Goal: Download file/media

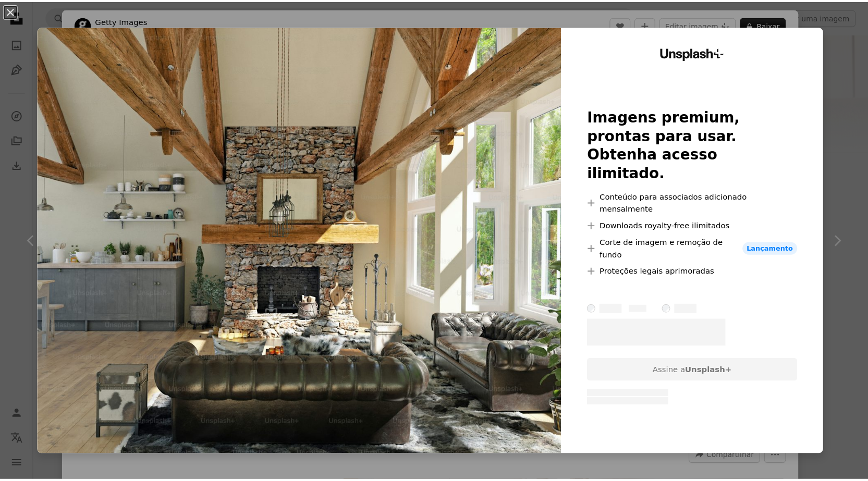
scroll to position [1095, 0]
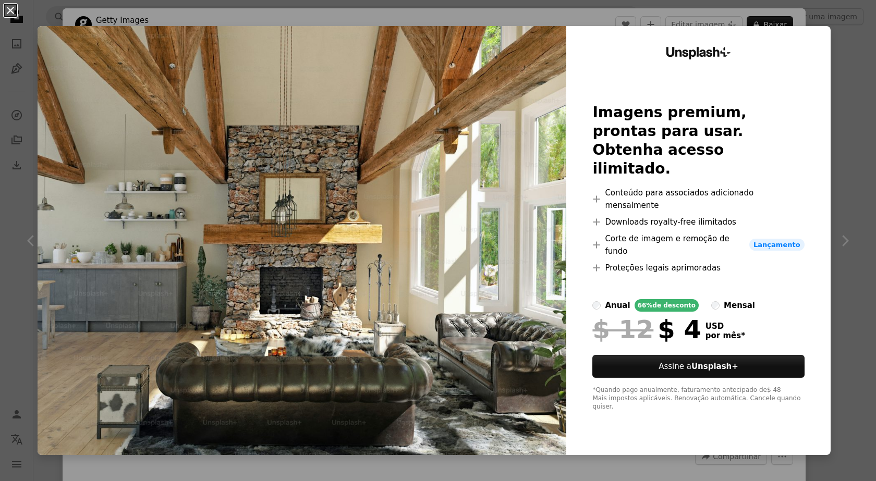
click at [14, 7] on button "An X shape" at bounding box center [10, 10] width 13 height 13
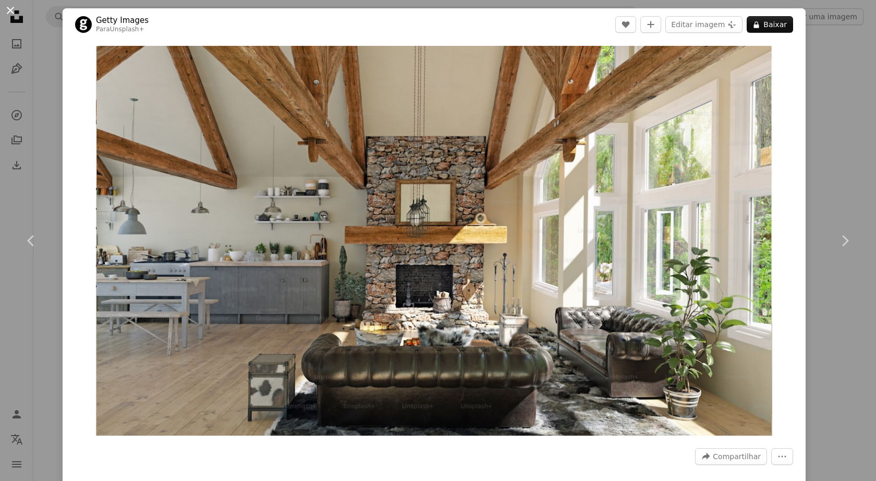
click at [12, 6] on button "An X shape" at bounding box center [10, 10] width 13 height 13
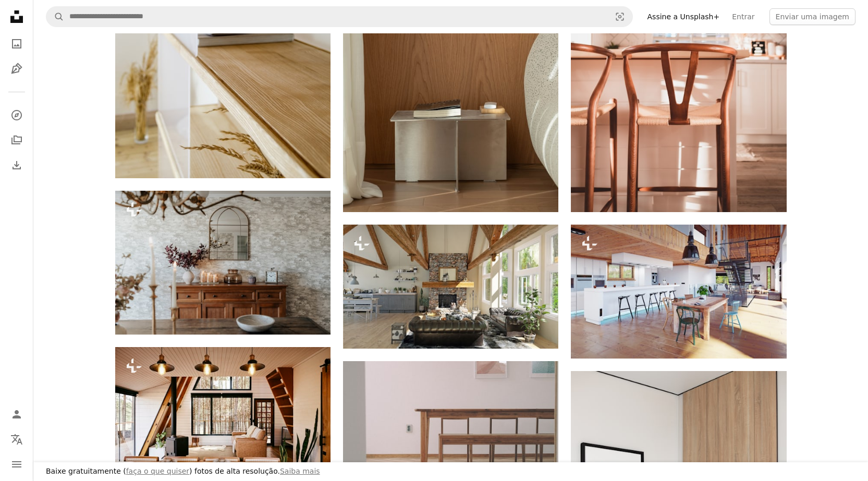
scroll to position [939, 0]
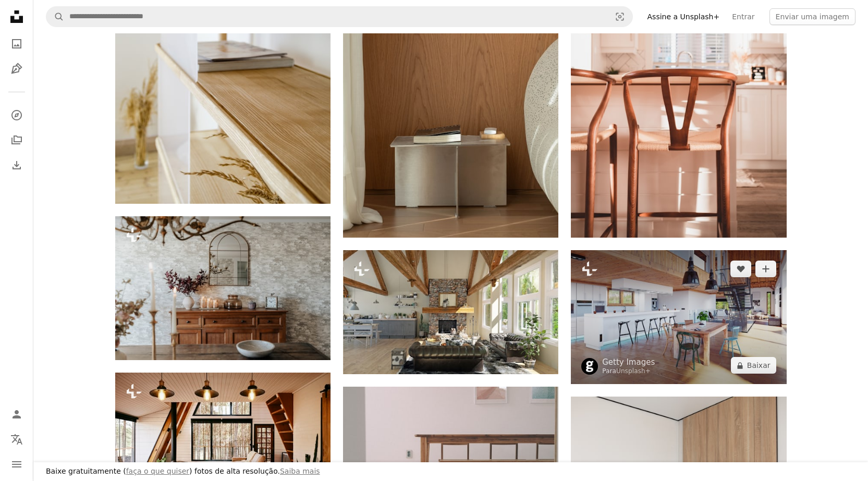
click at [707, 309] on img at bounding box center [678, 317] width 215 height 134
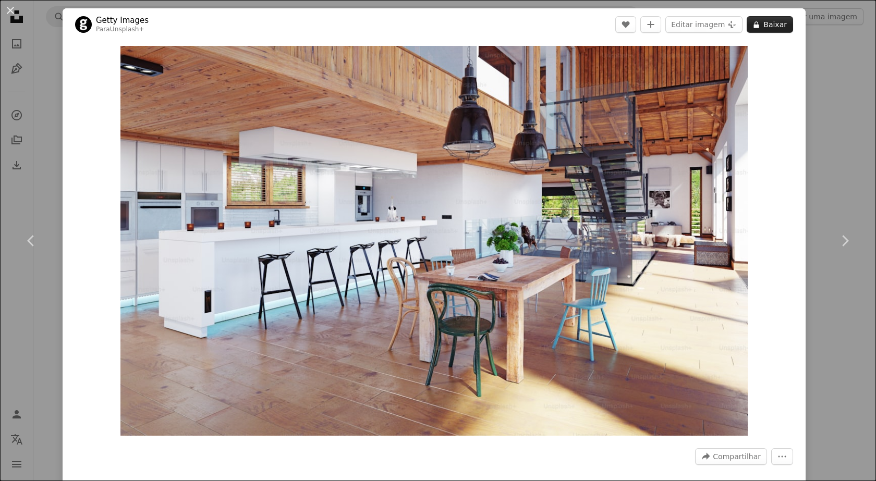
drag, startPoint x: 451, startPoint y: 199, endPoint x: 772, endPoint y: 26, distance: 365.1
click at [772, 26] on button "A lock Baixar" at bounding box center [770, 24] width 46 height 17
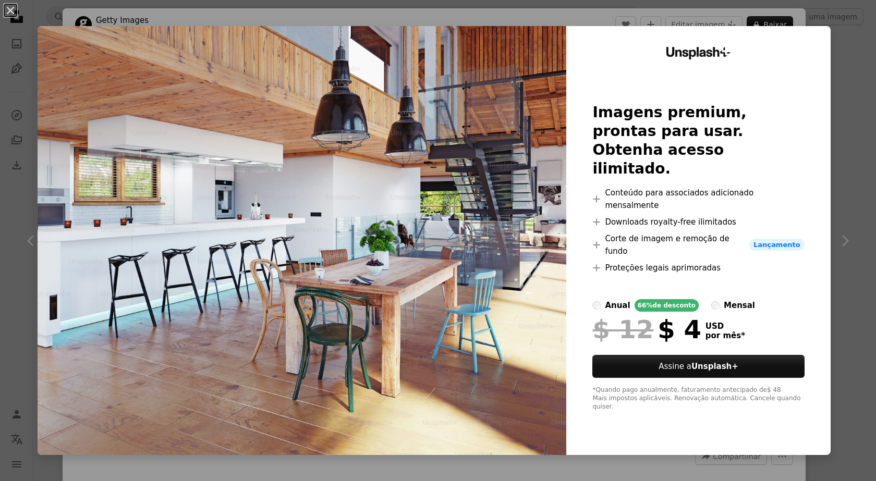
click at [855, 76] on div "An X shape Unsplash+ Imagens premium, prontas para usar. Obtenha acesso ilimita…" at bounding box center [438, 240] width 876 height 481
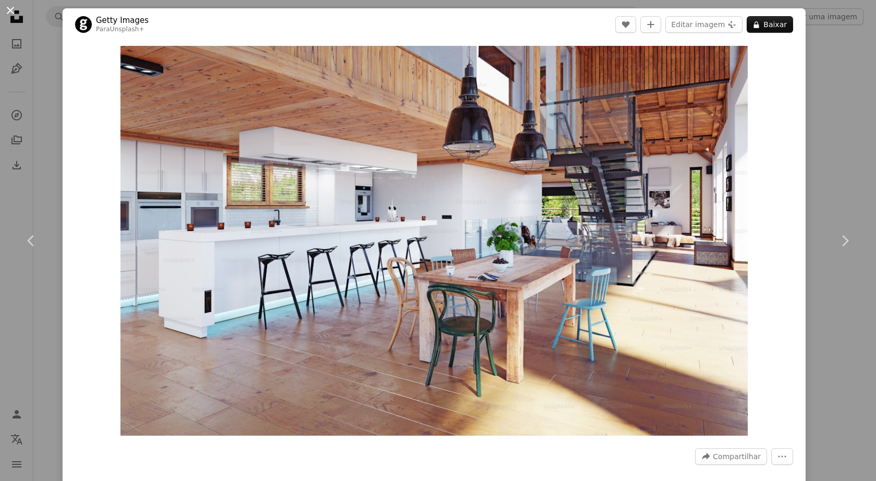
click at [10, 10] on button "An X shape" at bounding box center [10, 10] width 13 height 13
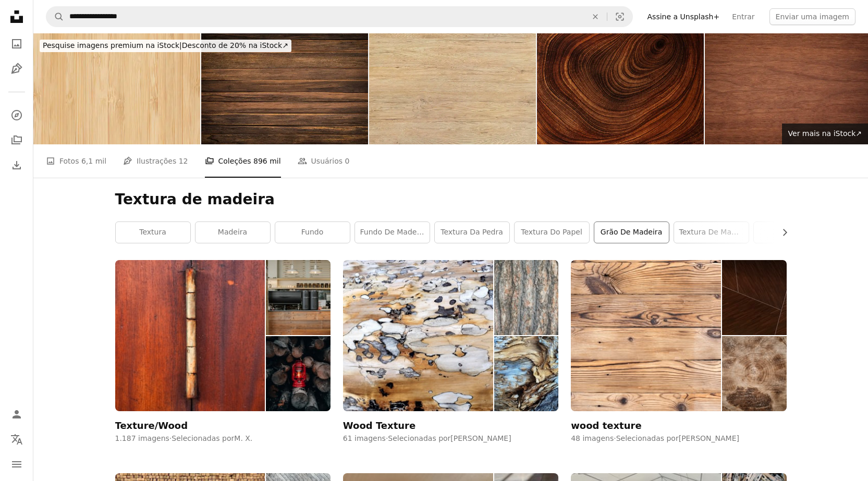
click at [631, 235] on link "Grão de madeira" at bounding box center [632, 232] width 75 height 21
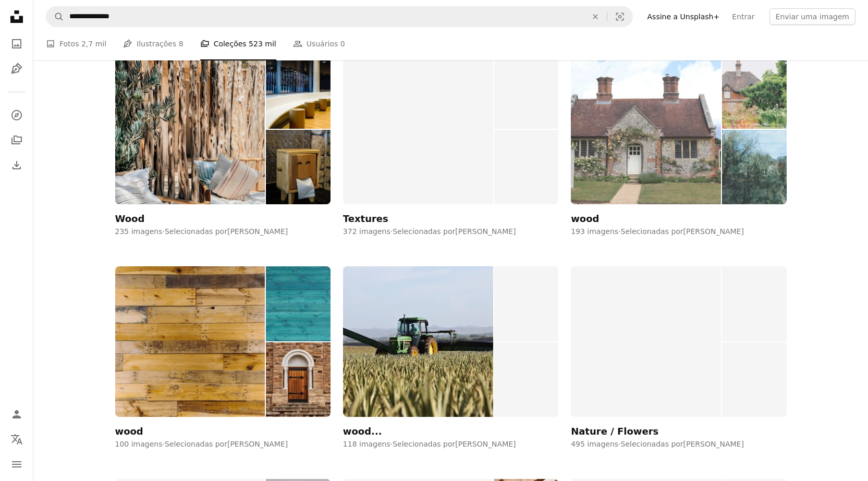
scroll to position [2764, 0]
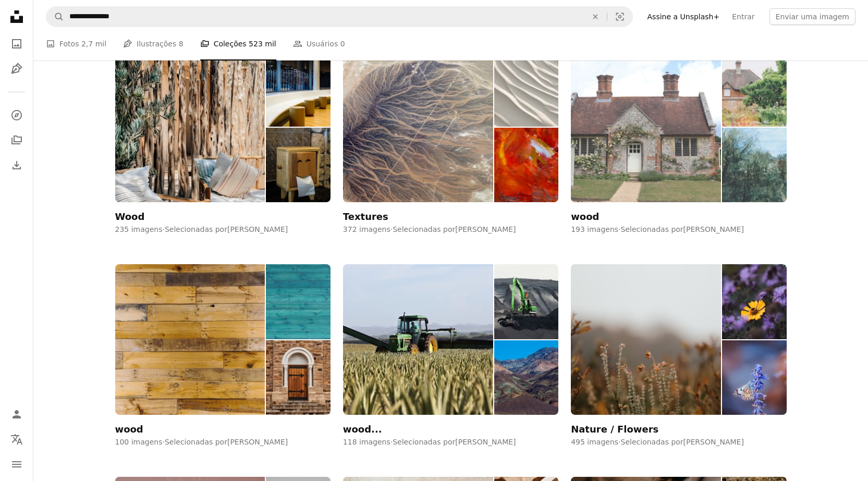
click at [636, 144] on img at bounding box center [646, 127] width 150 height 151
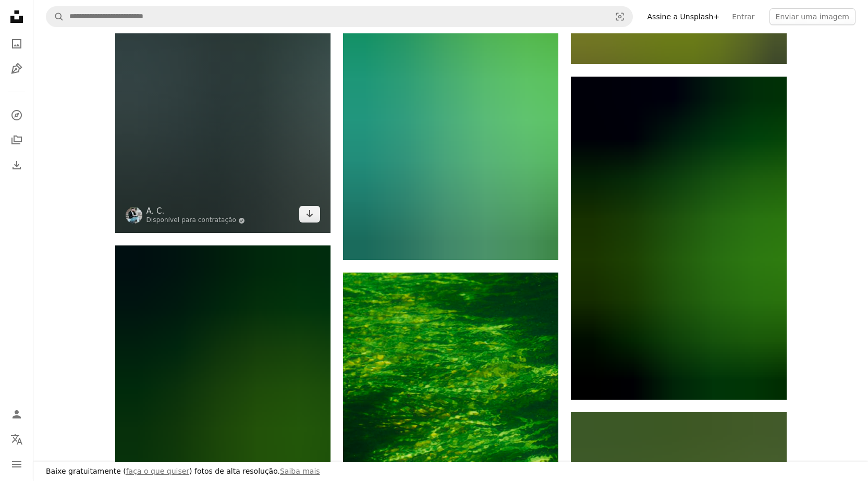
scroll to position [574, 0]
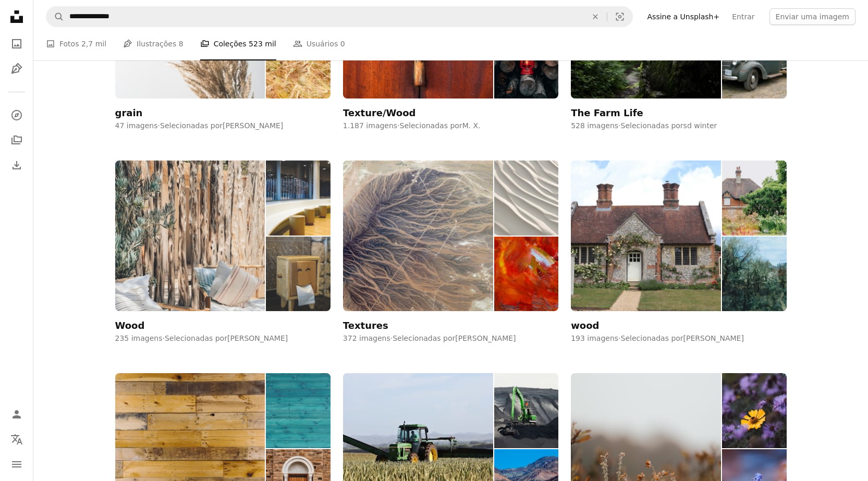
scroll to position [2660, 0]
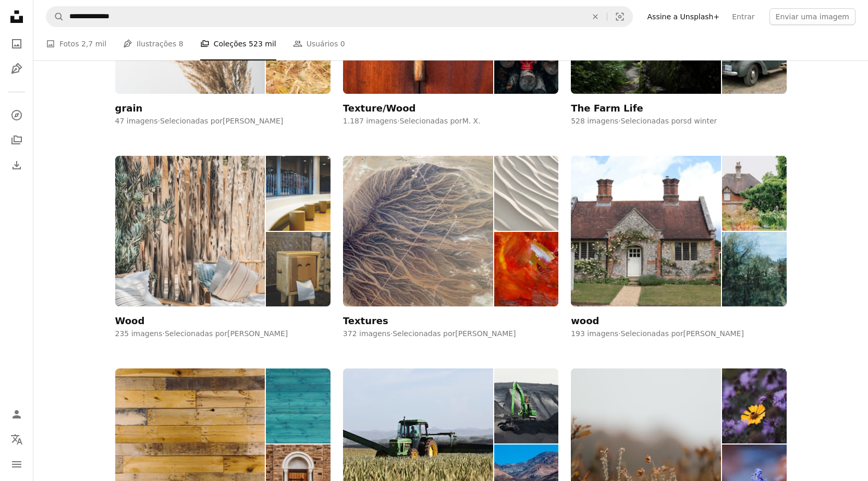
click at [184, 243] on img at bounding box center [190, 231] width 150 height 151
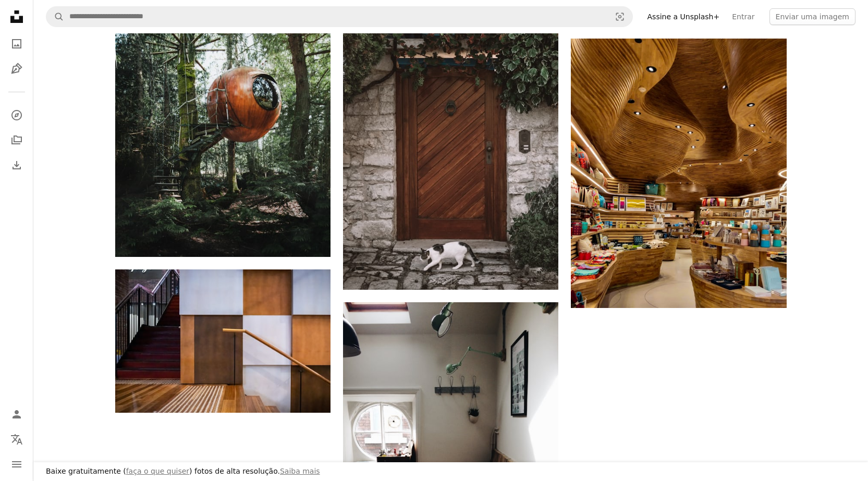
scroll to position [1512, 0]
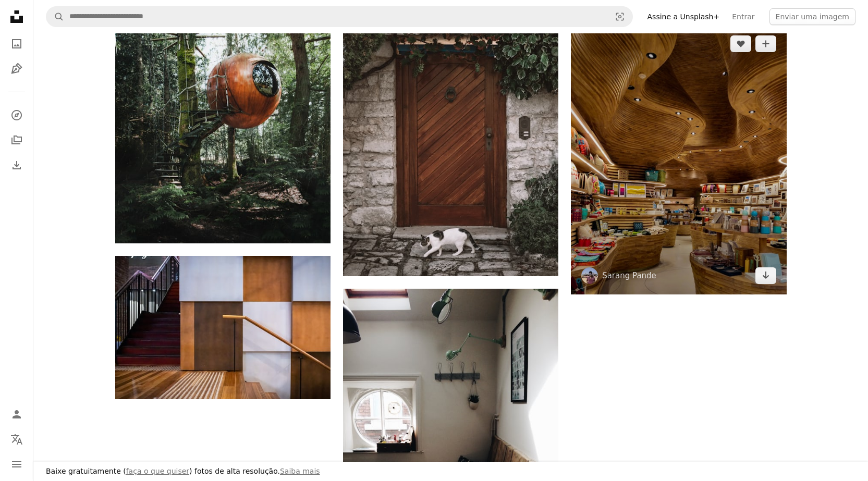
click at [717, 156] on img at bounding box center [678, 160] width 215 height 270
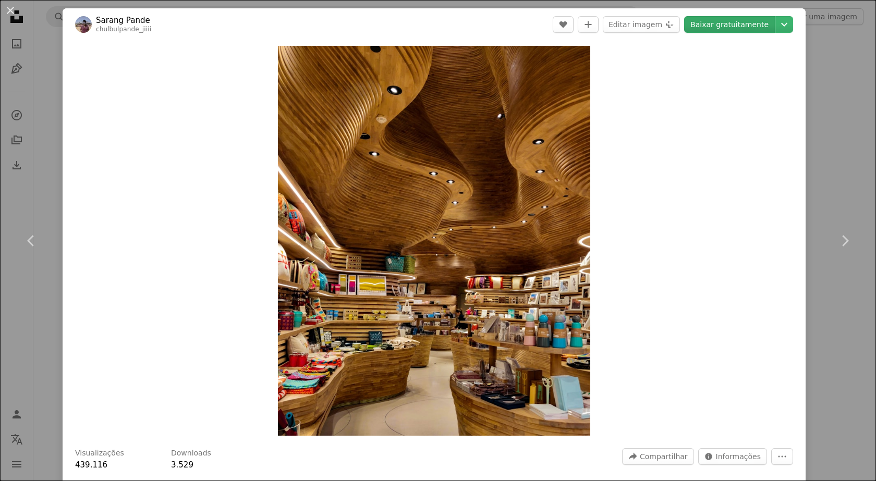
click at [737, 22] on link "Baixar gratuitamente" at bounding box center [729, 24] width 91 height 17
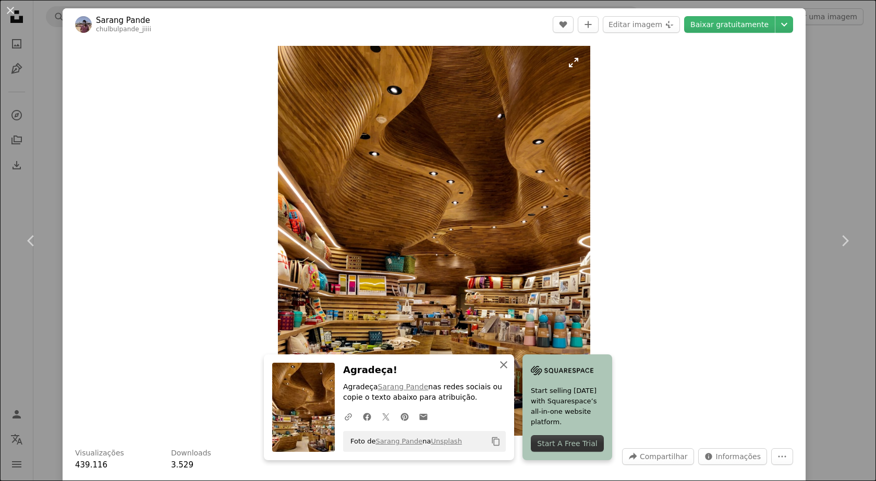
drag, startPoint x: 492, startPoint y: 366, endPoint x: 500, endPoint y: 321, distance: 45.5
click at [493, 366] on button "An X shape Fechar" at bounding box center [503, 365] width 21 height 21
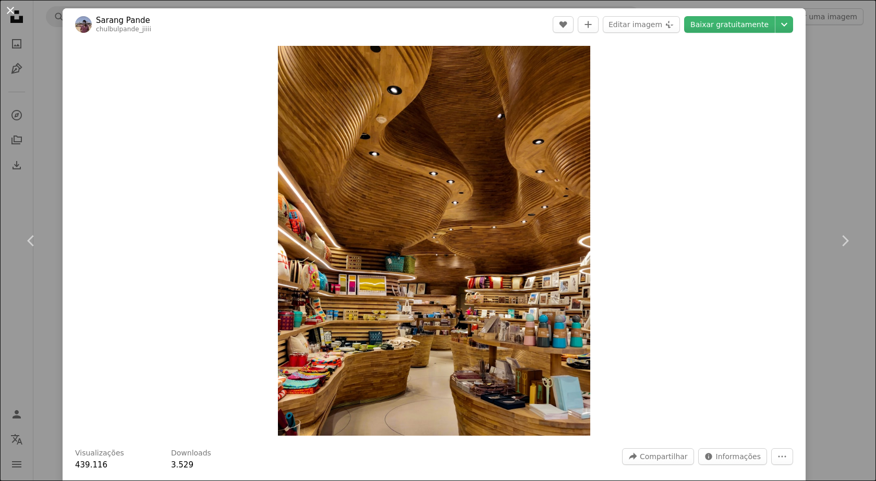
click at [8, 7] on button "An X shape" at bounding box center [10, 10] width 13 height 13
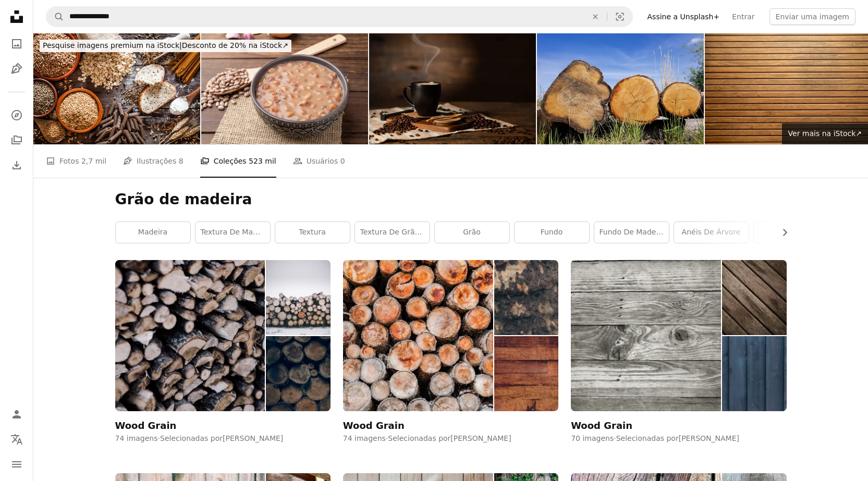
click at [439, 101] on img at bounding box center [452, 88] width 167 height 111
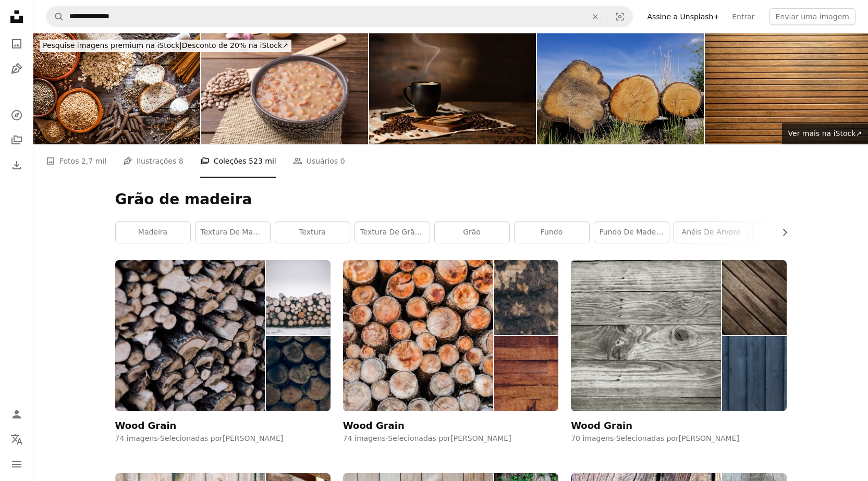
click at [612, 98] on img at bounding box center [620, 88] width 167 height 111
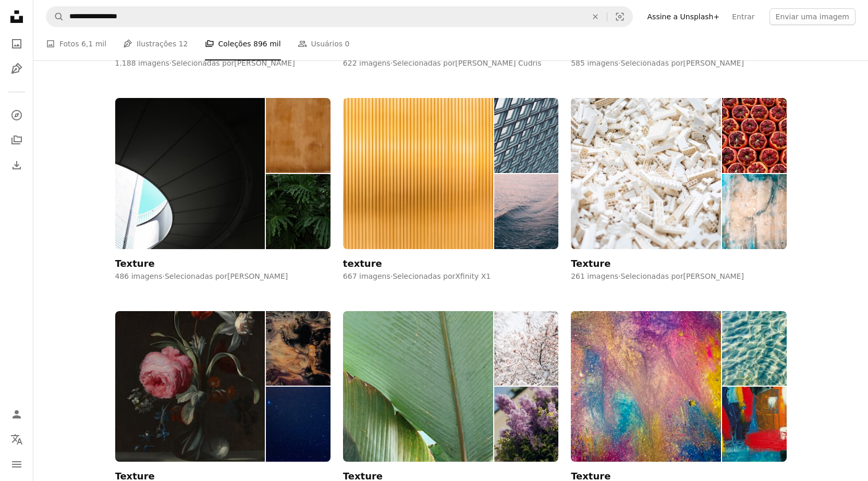
scroll to position [6102, 0]
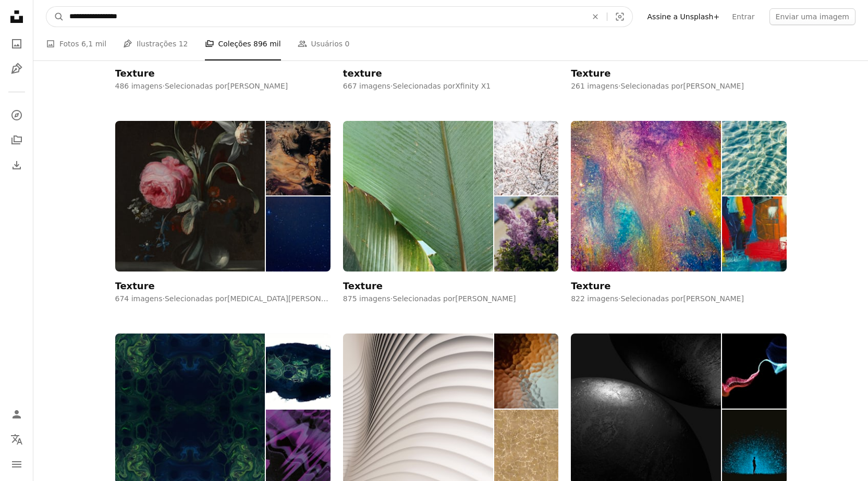
click at [140, 18] on input "**********" at bounding box center [324, 17] width 520 height 20
click at [91, 14] on input "**********" at bounding box center [324, 17] width 520 height 20
drag, startPoint x: 90, startPoint y: 16, endPoint x: 55, endPoint y: 26, distance: 36.2
click at [55, 26] on form "**********" at bounding box center [339, 16] width 587 height 21
type input "**********"
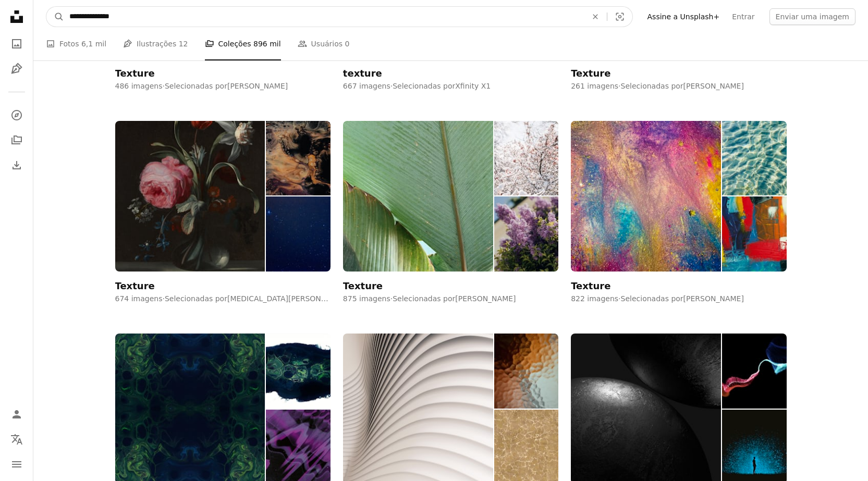
click at [217, 11] on input "**********" at bounding box center [324, 17] width 520 height 20
click button "A magnifying glass" at bounding box center [55, 17] width 18 height 20
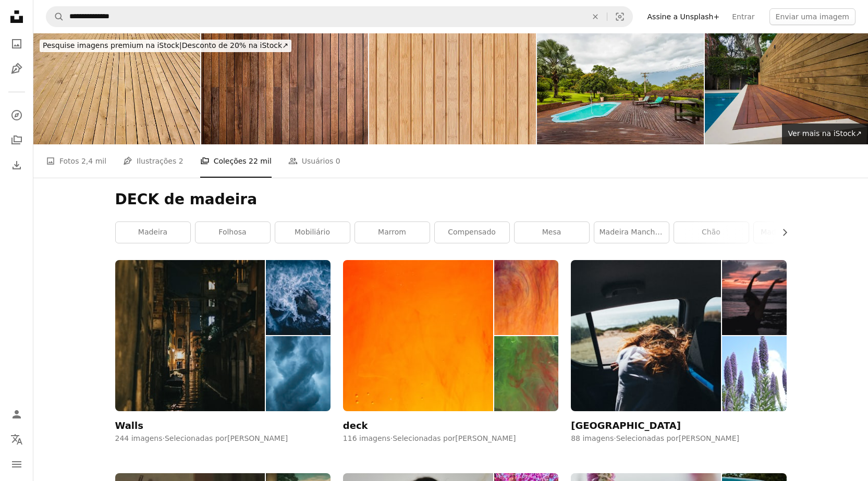
click at [817, 91] on img at bounding box center [788, 88] width 167 height 111
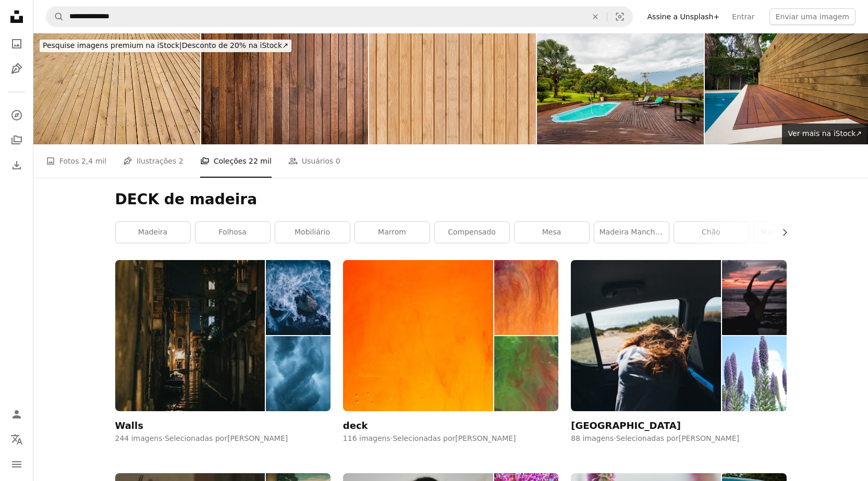
click at [224, 159] on li "A stack of folders Coleções 22 mil" at bounding box center [235, 160] width 71 height 33
click at [148, 160] on link "Pen Tool Ilustrações 2" at bounding box center [153, 160] width 60 height 33
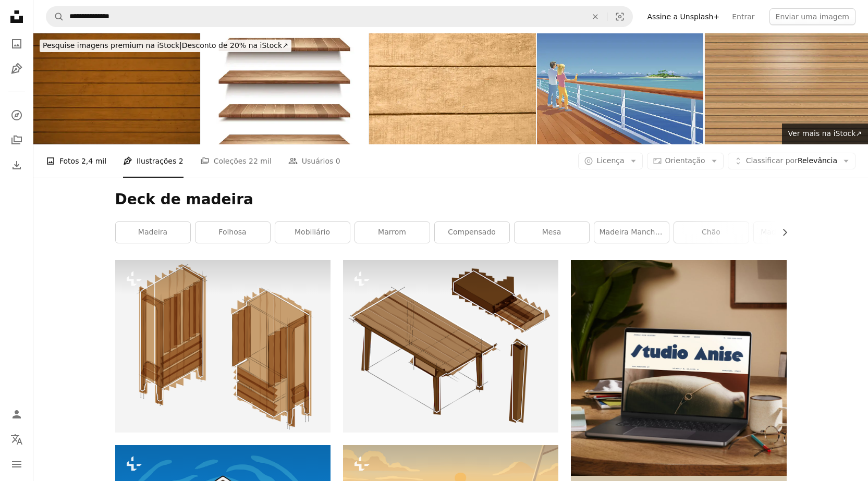
click at [91, 158] on span "2,4 mil" at bounding box center [93, 160] width 25 height 11
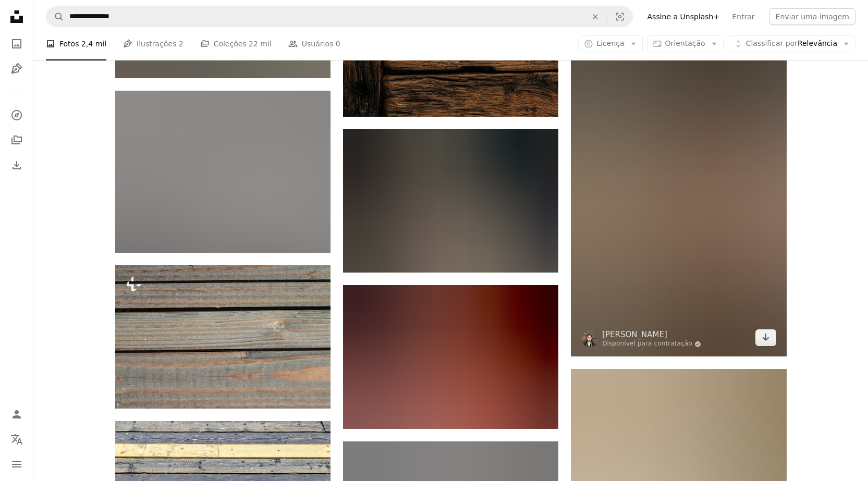
scroll to position [1199, 0]
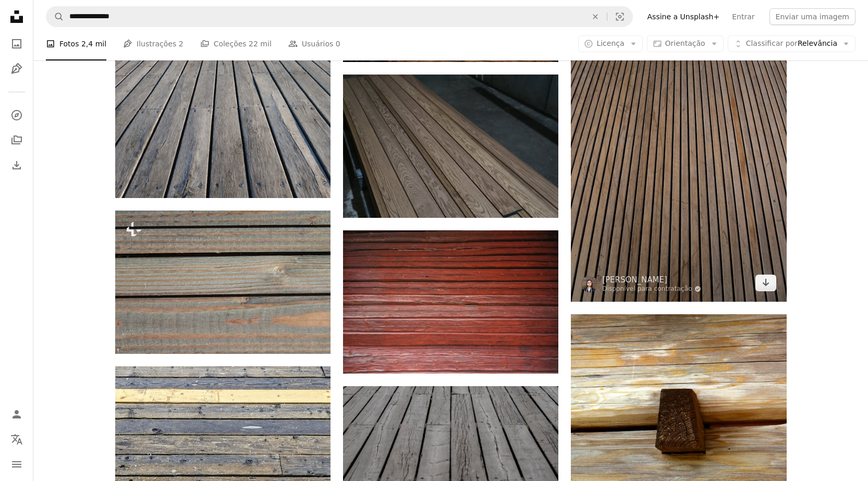
click at [685, 189] on img at bounding box center [678, 140] width 215 height 323
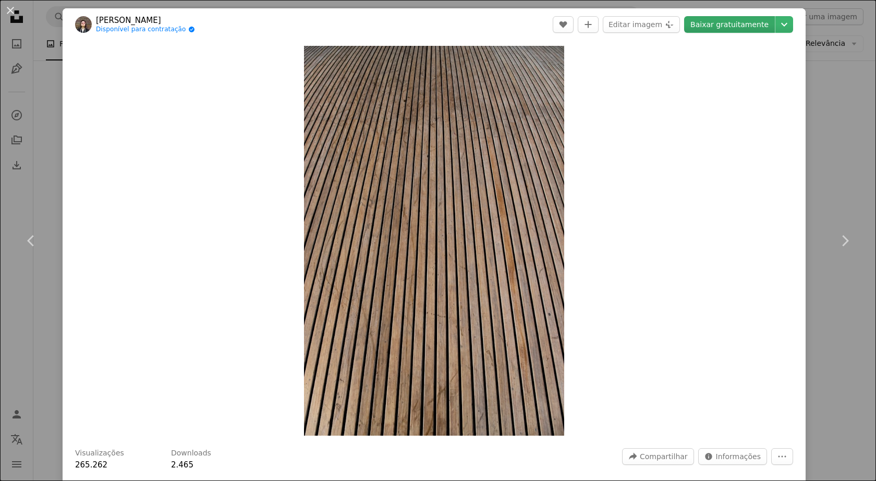
click at [721, 25] on link "Baixar gratuitamente" at bounding box center [729, 24] width 91 height 17
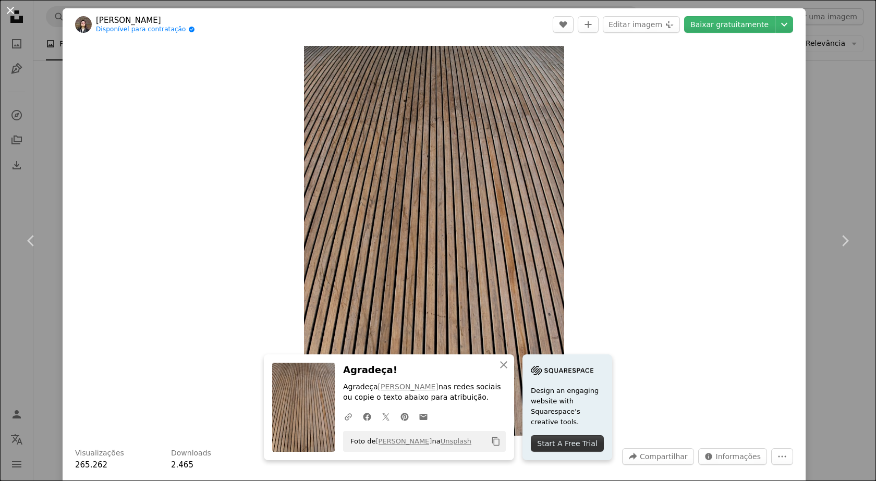
click at [8, 8] on button "An X shape" at bounding box center [10, 10] width 13 height 13
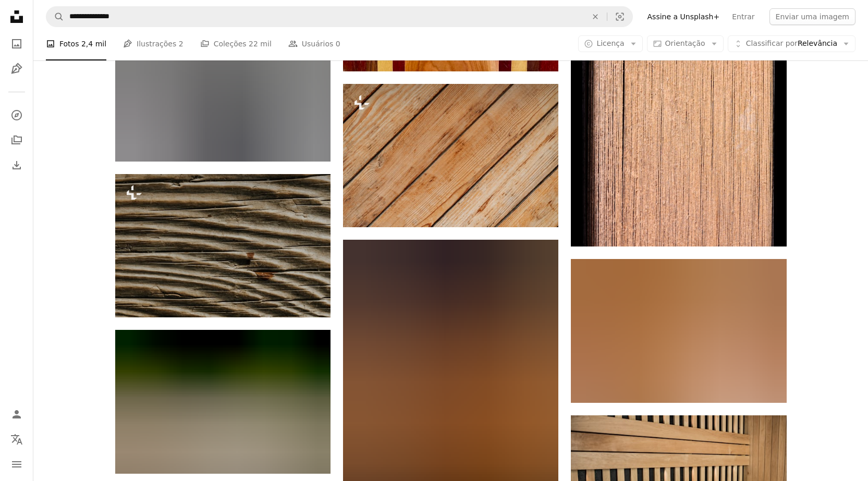
scroll to position [7666, 0]
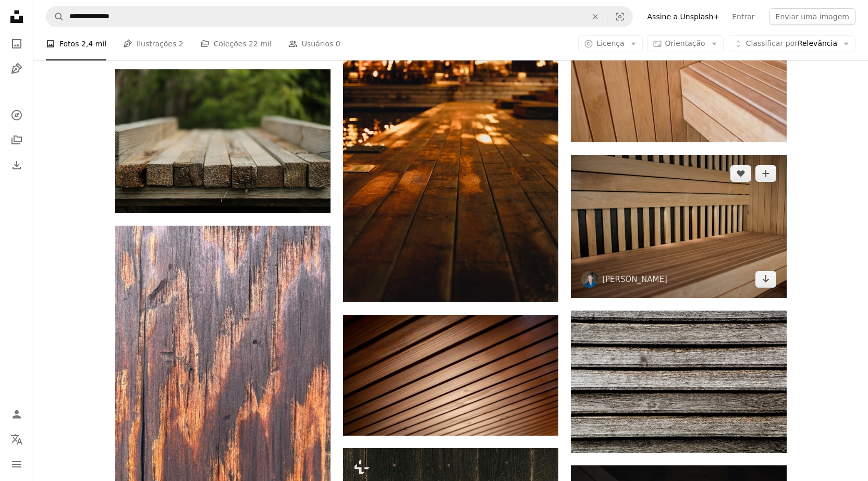
click at [712, 232] on img at bounding box center [678, 226] width 215 height 143
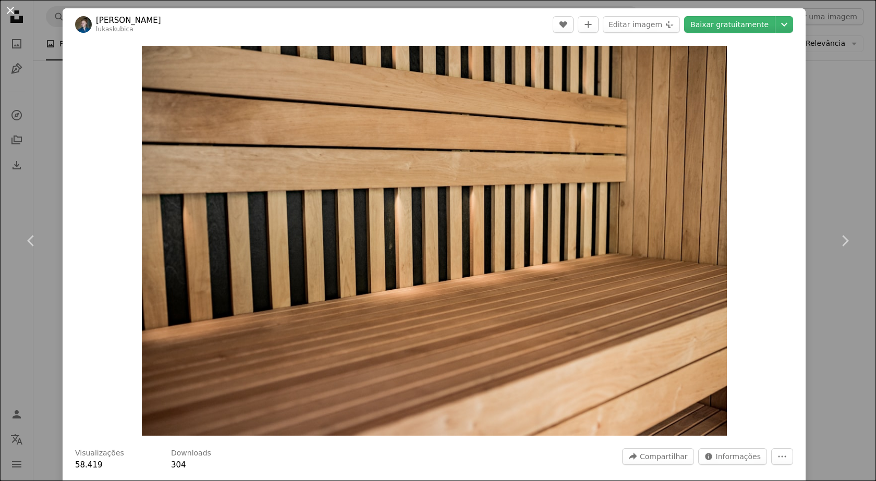
click at [8, 8] on button "An X shape" at bounding box center [10, 10] width 13 height 13
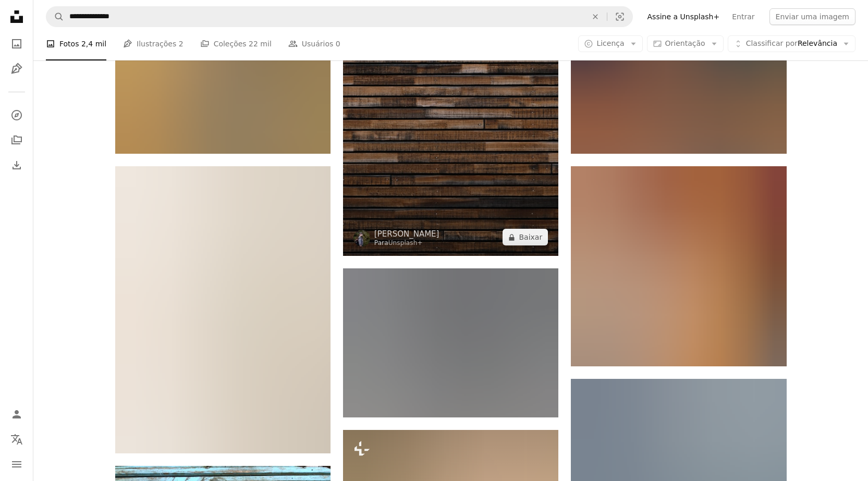
scroll to position [8553, 0]
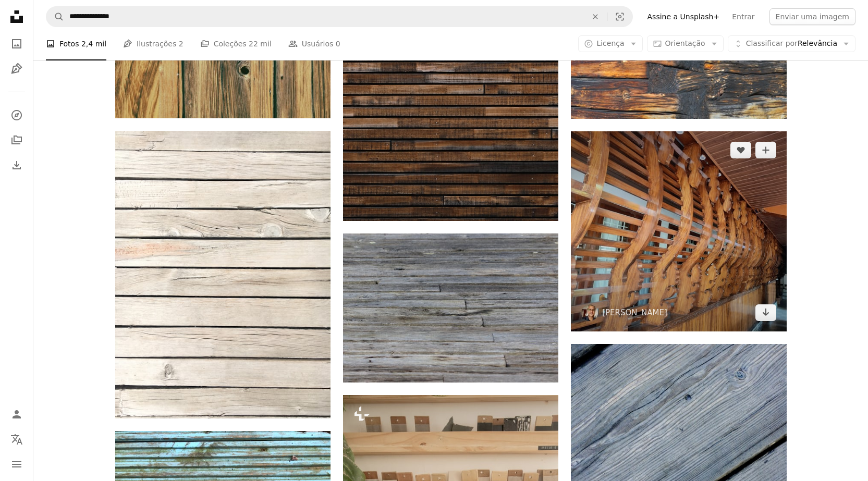
click at [661, 248] on img at bounding box center [678, 231] width 215 height 200
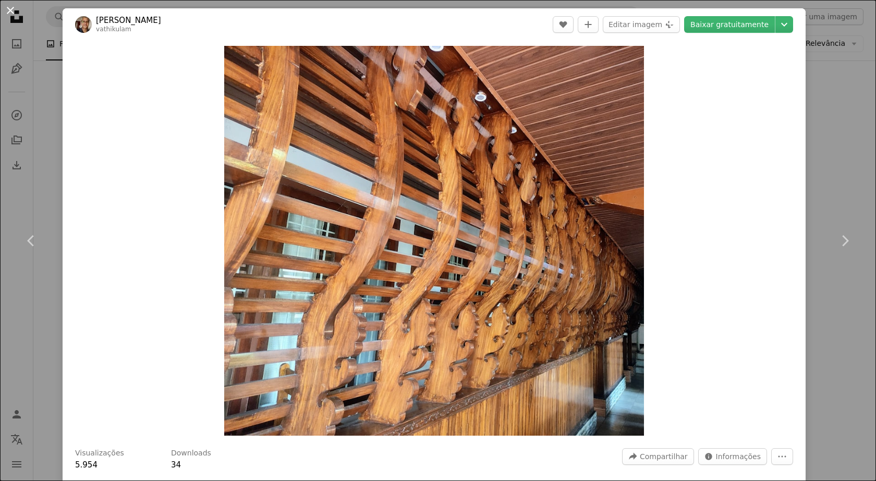
click at [15, 8] on button "An X shape" at bounding box center [10, 10] width 13 height 13
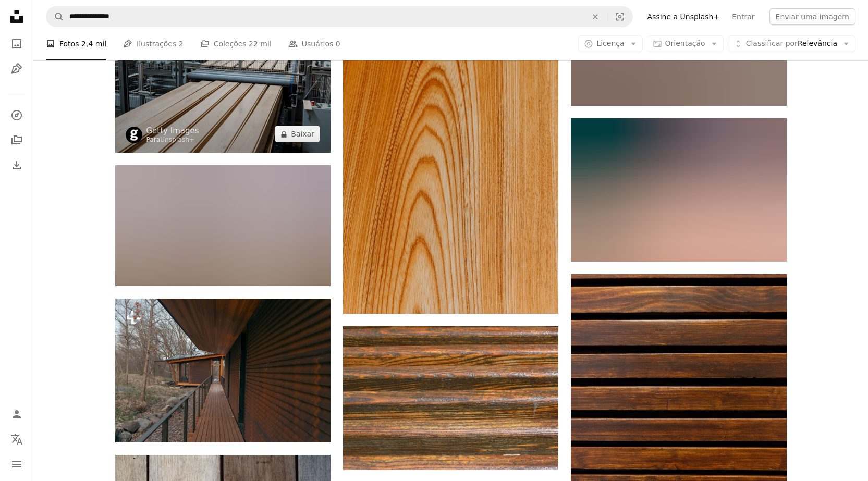
scroll to position [9648, 0]
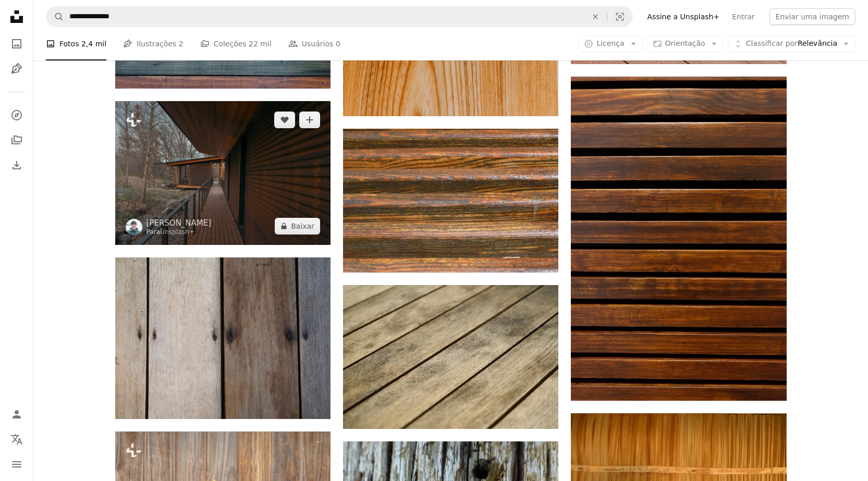
click at [257, 168] on img at bounding box center [222, 172] width 215 height 143
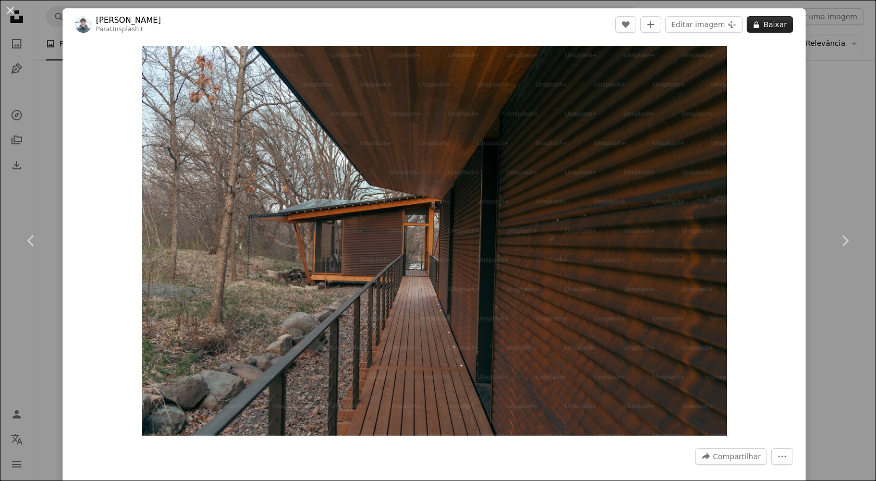
click at [769, 21] on button "A lock Baixar" at bounding box center [770, 24] width 46 height 17
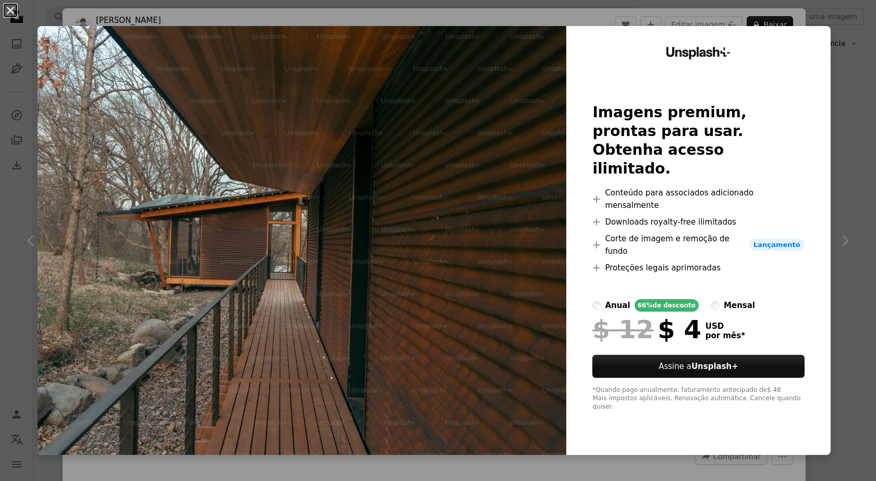
click at [9, 10] on button "An X shape" at bounding box center [10, 10] width 13 height 13
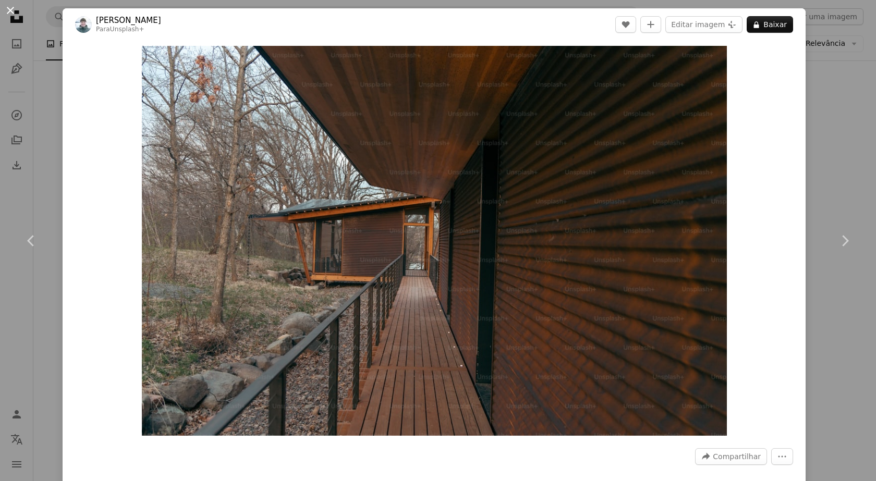
click at [10, 6] on button "An X shape" at bounding box center [10, 10] width 13 height 13
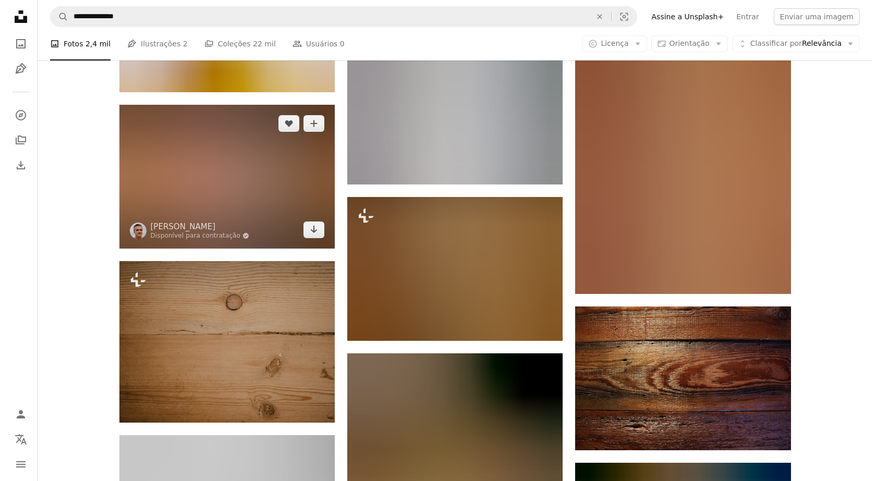
scroll to position [12881, 0]
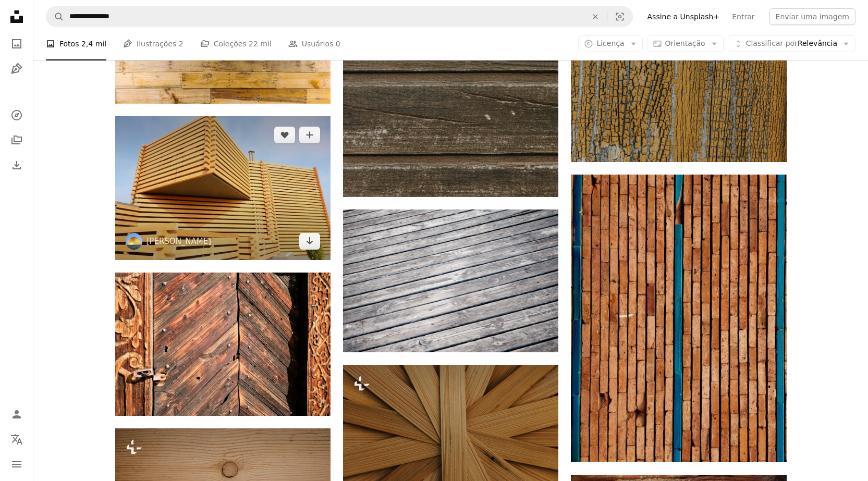
click at [257, 200] on img at bounding box center [222, 187] width 215 height 143
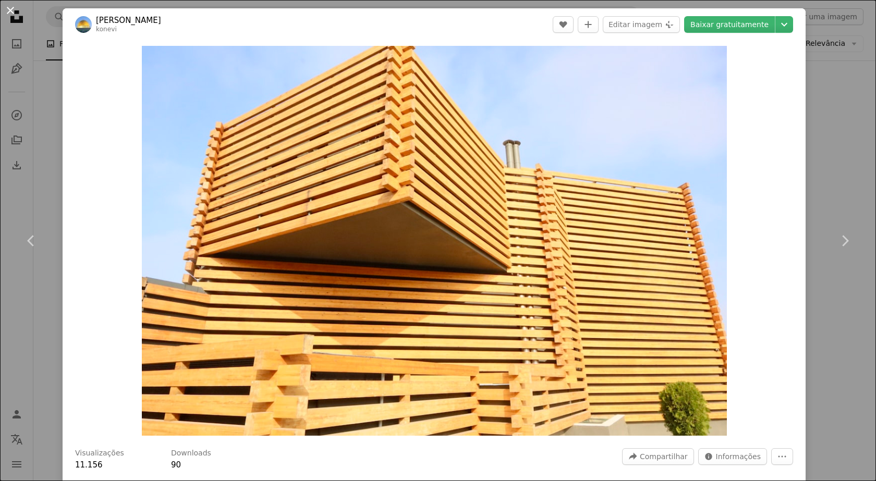
click at [9, 7] on button "An X shape" at bounding box center [10, 10] width 13 height 13
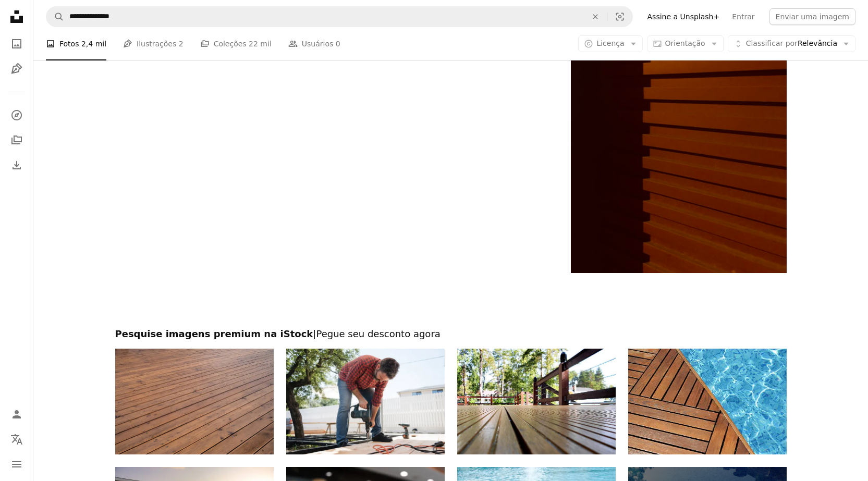
scroll to position [14550, 0]
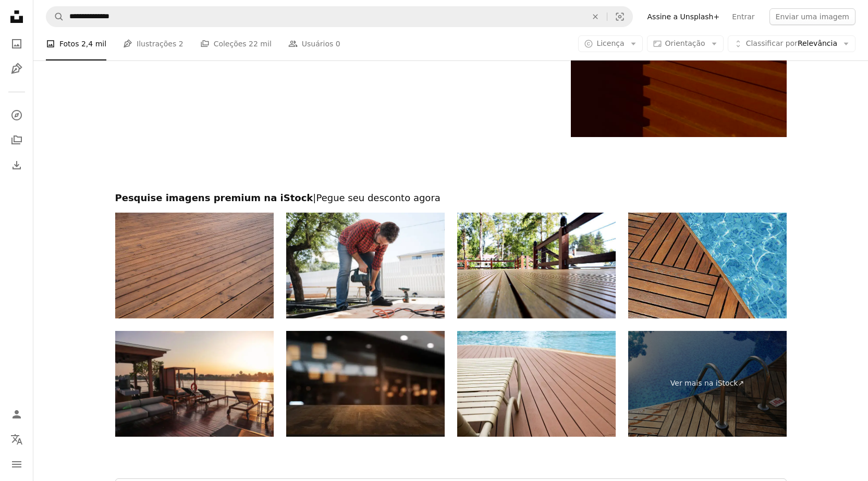
click at [745, 241] on img at bounding box center [707, 266] width 159 height 106
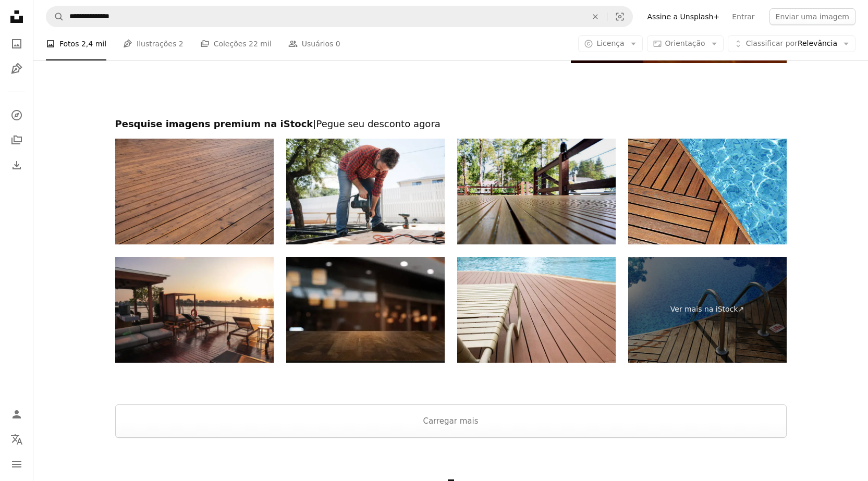
scroll to position [14700, 0]
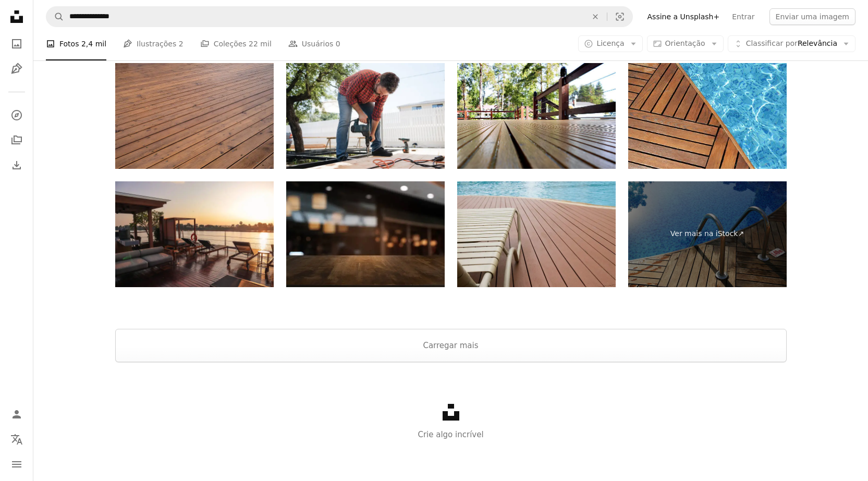
click at [515, 234] on img at bounding box center [536, 234] width 159 height 106
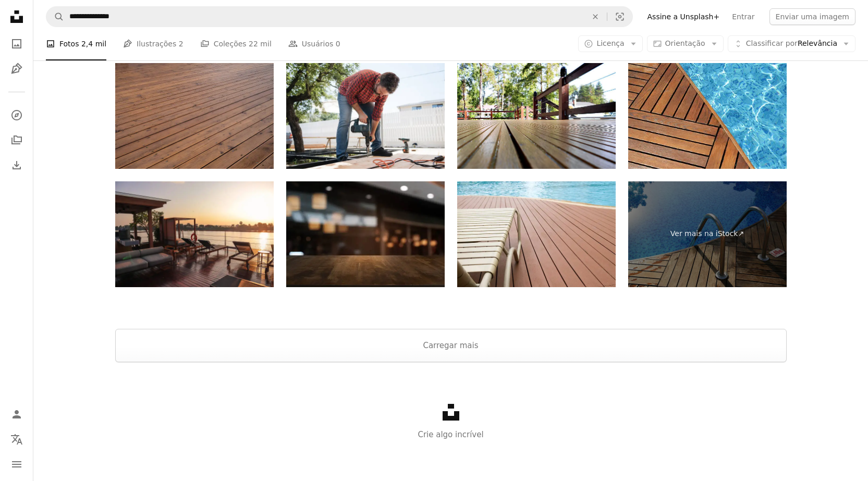
click at [202, 106] on img at bounding box center [194, 116] width 159 height 106
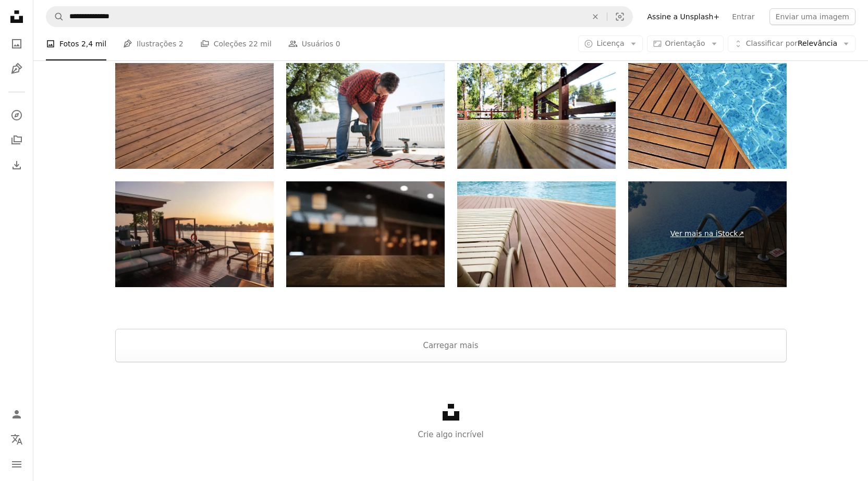
click at [718, 240] on link "Ver mais na iStock ↗" at bounding box center [707, 234] width 159 height 106
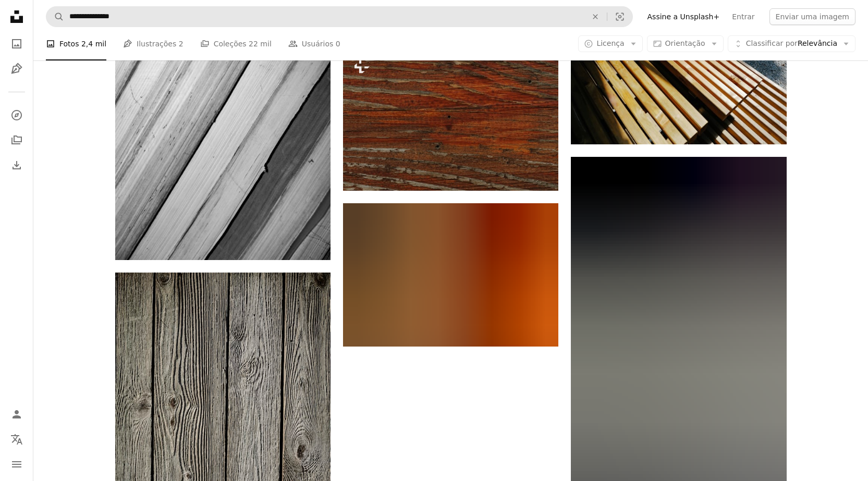
scroll to position [13500, 0]
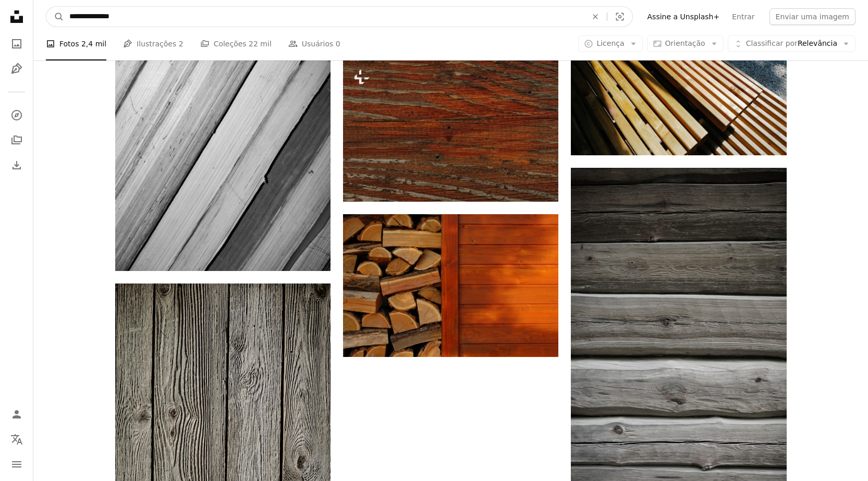
drag, startPoint x: 126, startPoint y: 20, endPoint x: 94, endPoint y: 9, distance: 33.8
click at [125, 20] on input "**********" at bounding box center [324, 17] width 520 height 20
click at [87, 14] on input "**********" at bounding box center [324, 17] width 520 height 20
click at [147, 19] on input "**********" at bounding box center [324, 17] width 520 height 20
type input "**********"
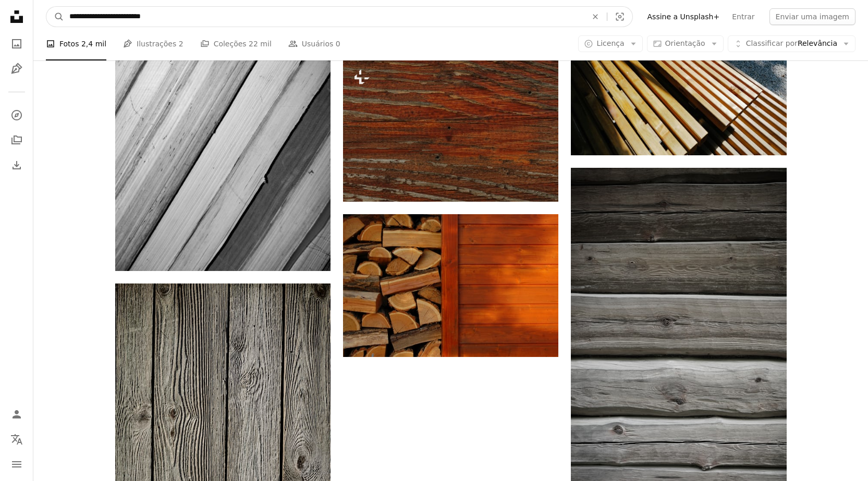
click button "A magnifying glass" at bounding box center [55, 17] width 18 height 20
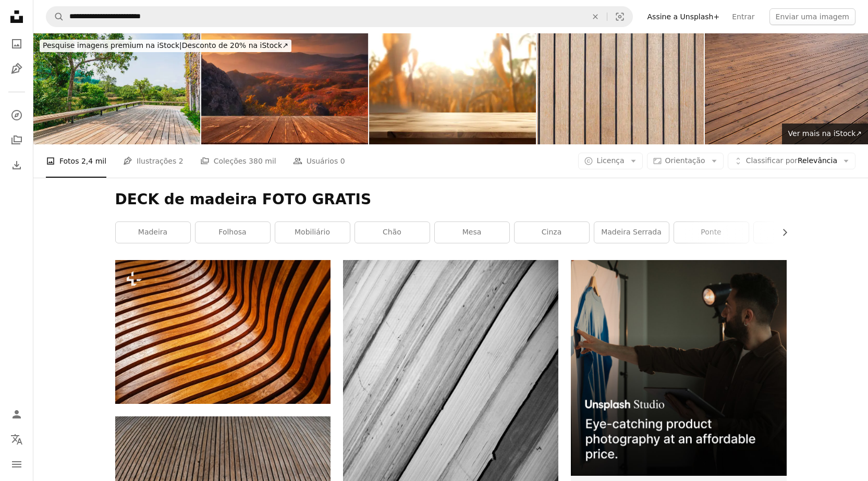
click at [131, 104] on img at bounding box center [116, 88] width 167 height 111
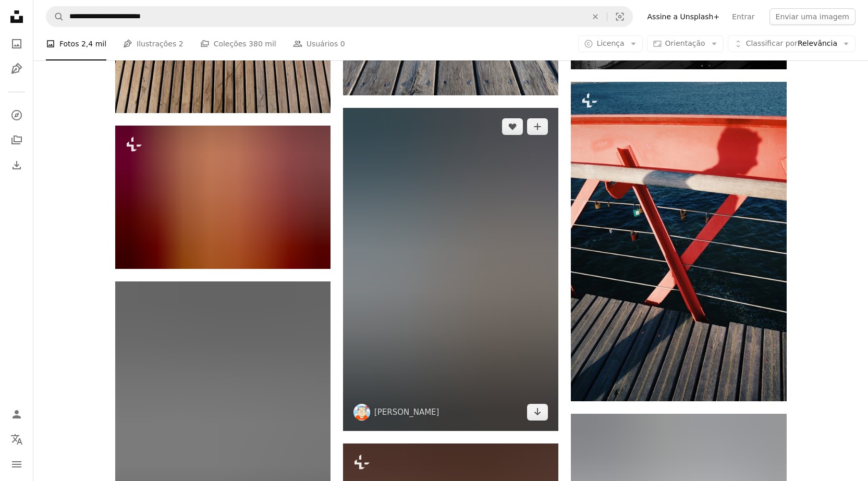
scroll to position [626, 0]
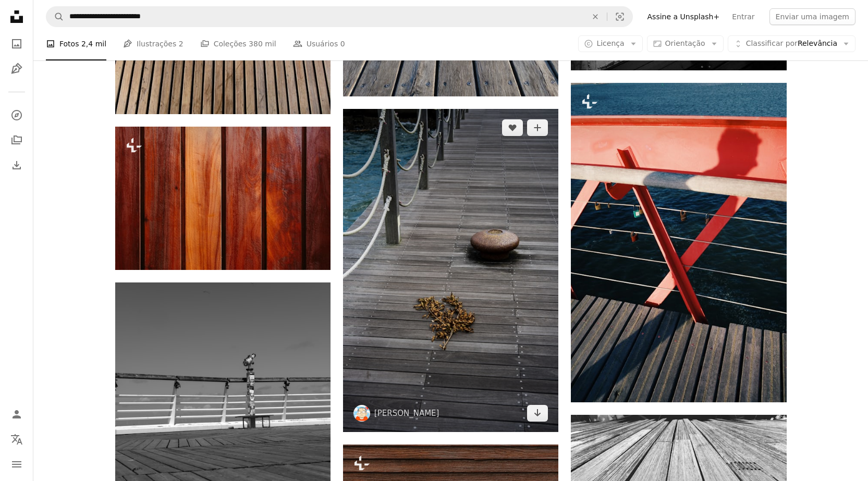
click at [446, 221] on img at bounding box center [450, 270] width 215 height 323
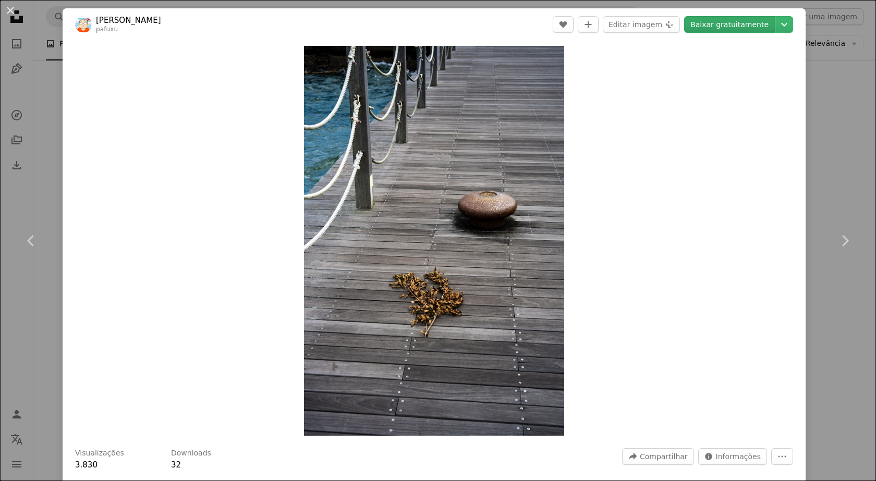
click at [728, 23] on link "Baixar gratuitamente" at bounding box center [729, 24] width 91 height 17
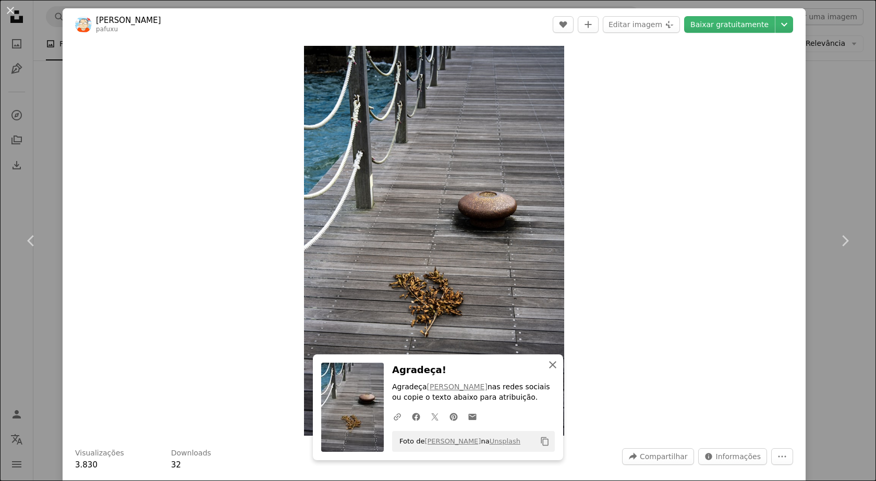
click at [554, 365] on icon "An X shape" at bounding box center [553, 365] width 13 height 13
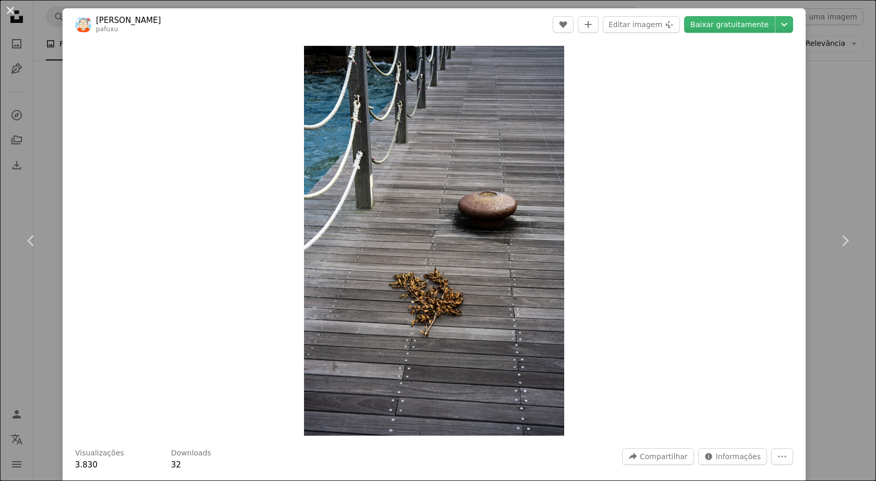
click at [11, 6] on button "An X shape" at bounding box center [10, 10] width 13 height 13
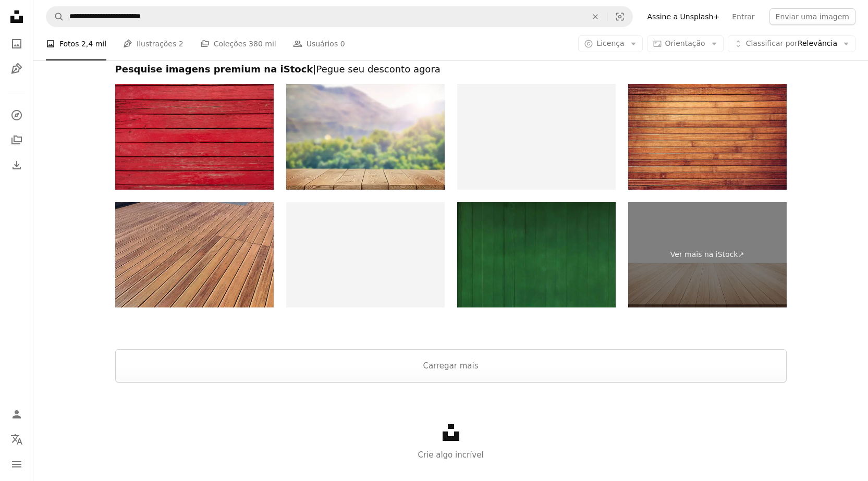
scroll to position [2138, 0]
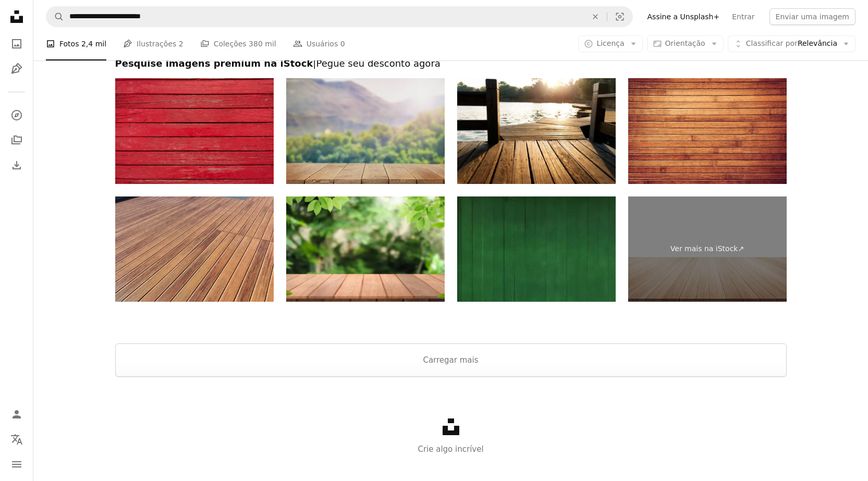
click at [383, 121] on img at bounding box center [365, 131] width 159 height 106
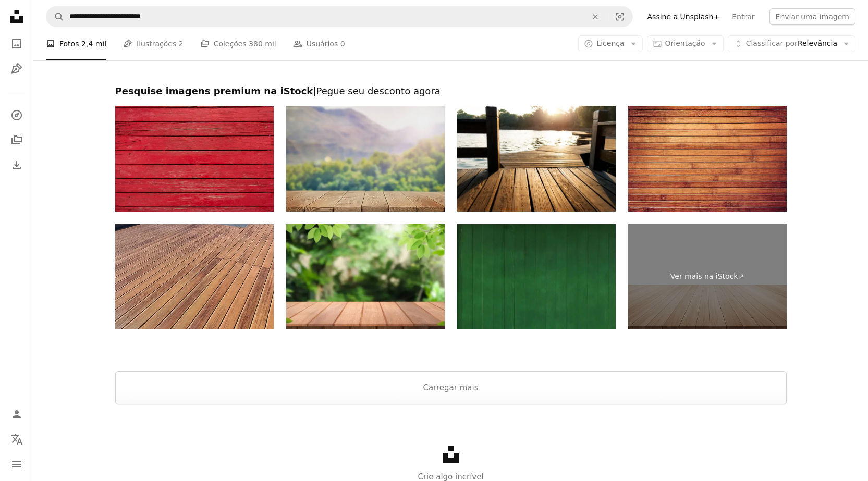
scroll to position [2034, 0]
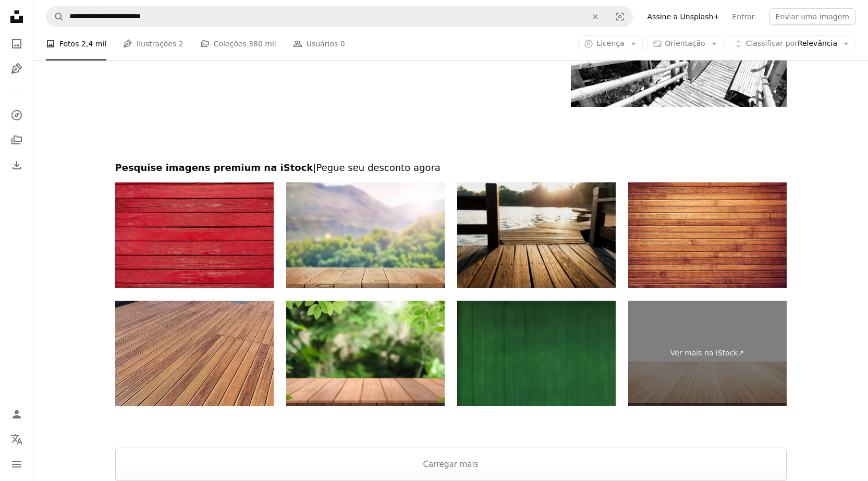
click at [499, 245] on img at bounding box center [536, 236] width 159 height 106
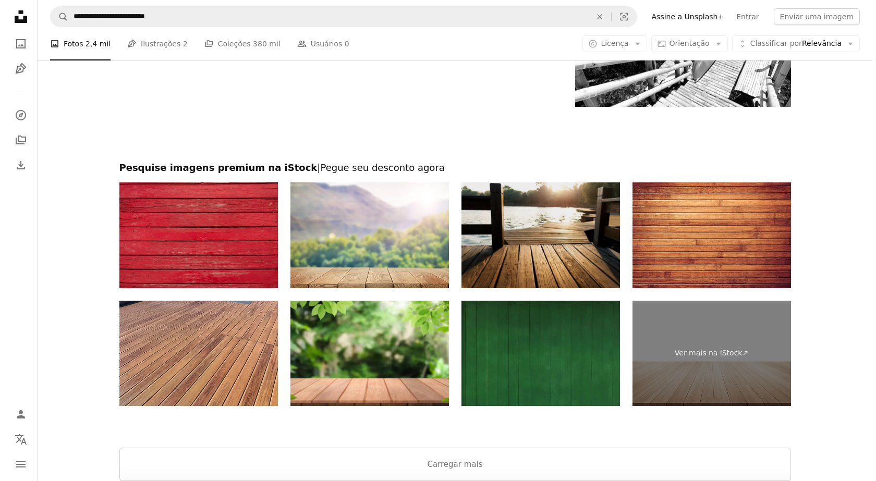
scroll to position [1773, 0]
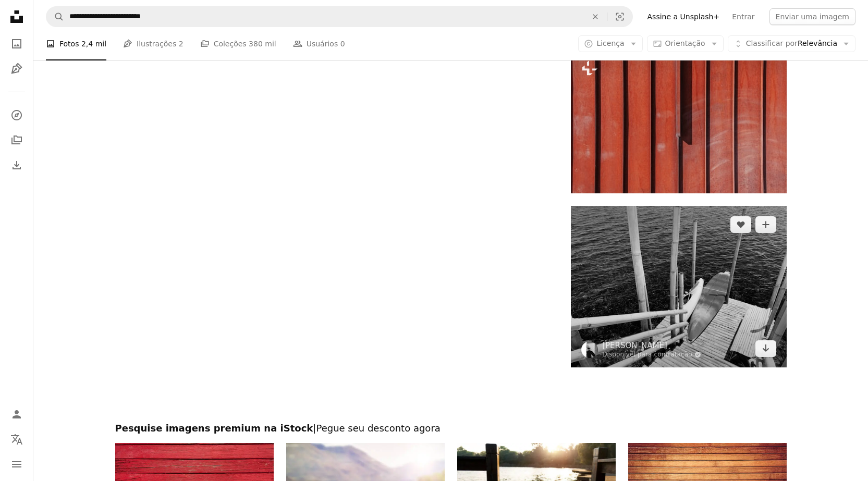
click at [737, 295] on img at bounding box center [678, 287] width 215 height 162
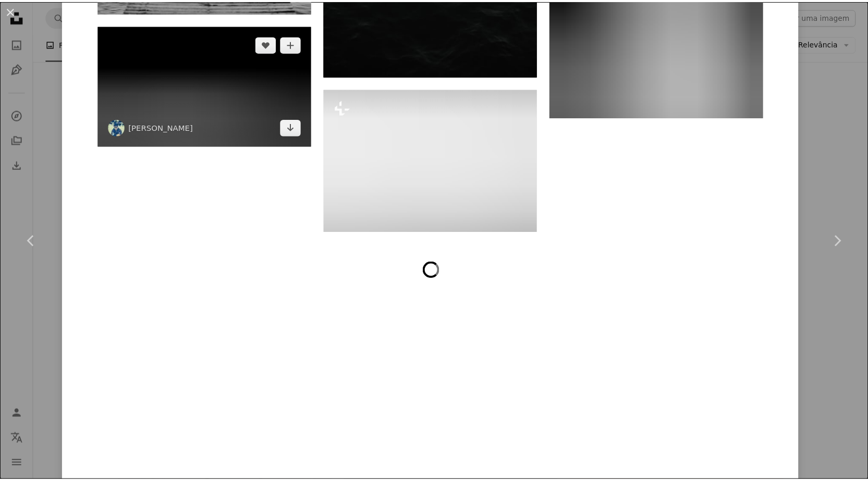
scroll to position [3383, 0]
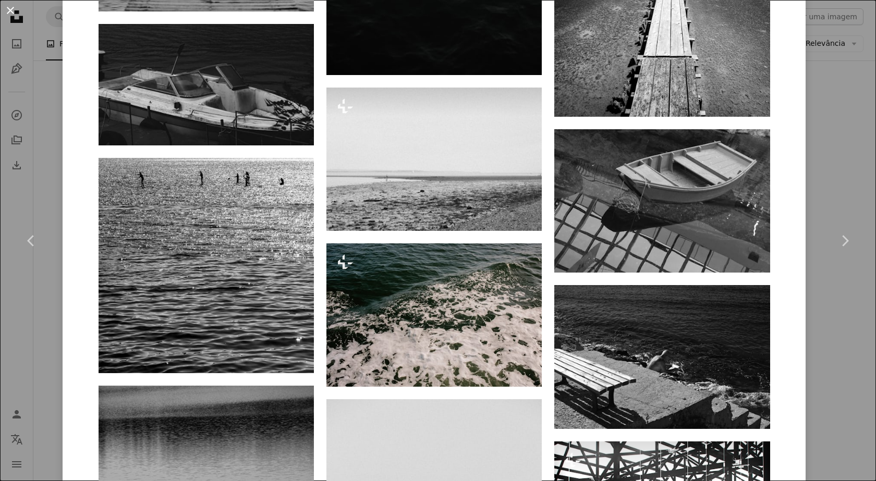
click at [10, 7] on button "An X shape" at bounding box center [10, 10] width 13 height 13
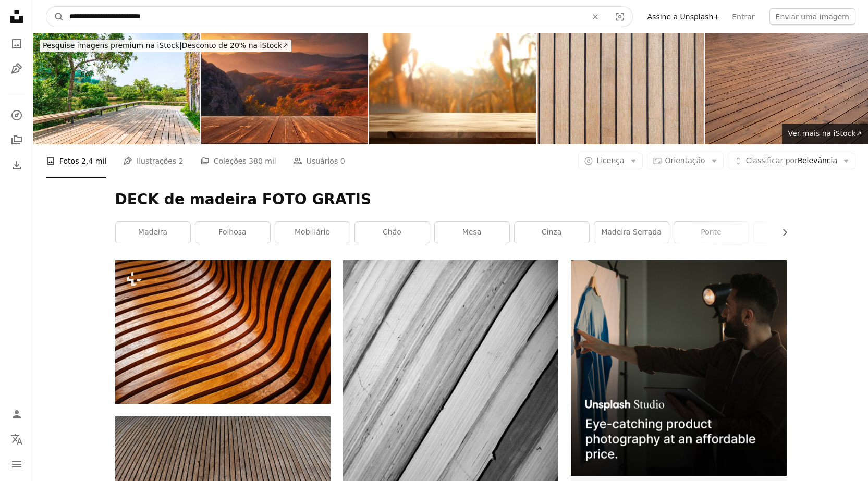
click at [88, 15] on input "**********" at bounding box center [324, 17] width 520 height 20
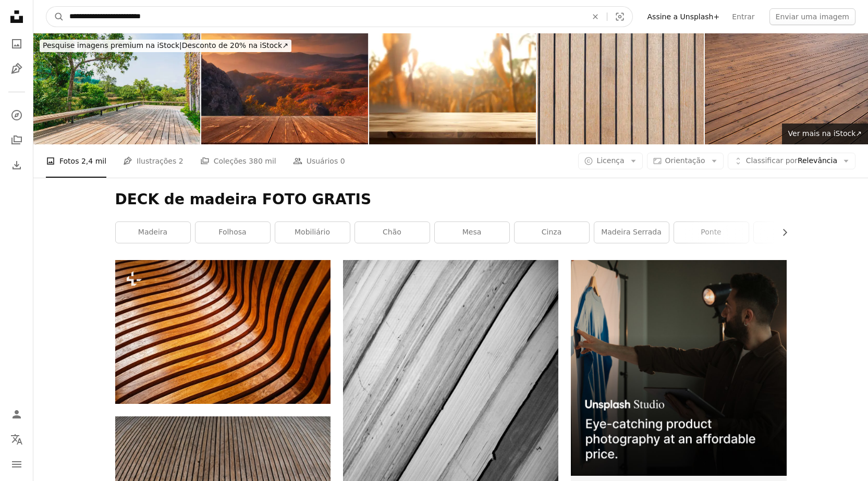
type input "**********"
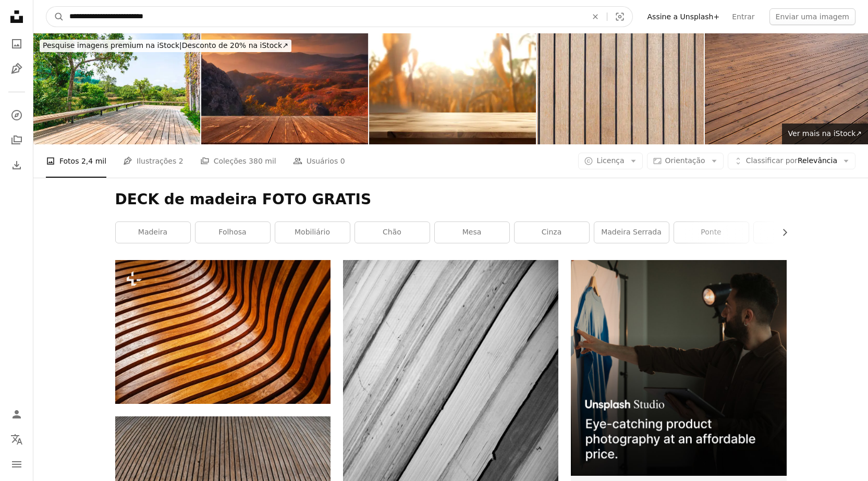
click button "A magnifying glass" at bounding box center [55, 17] width 18 height 20
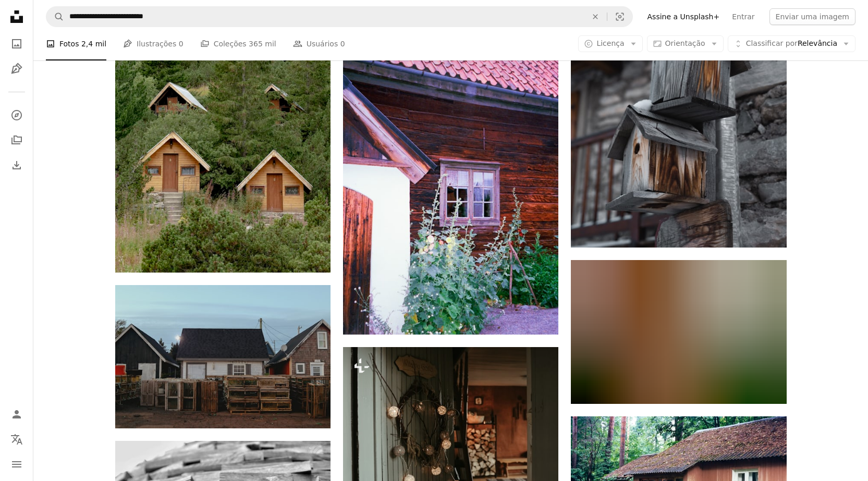
scroll to position [1043, 0]
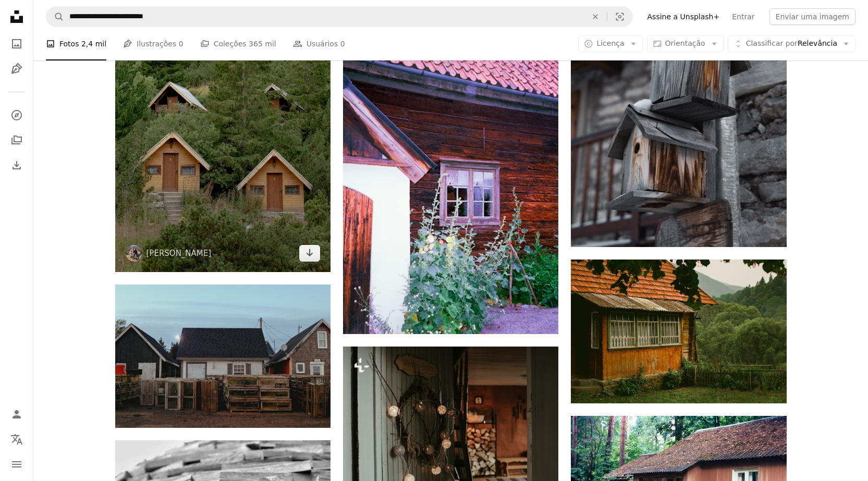
click at [275, 188] on img at bounding box center [222, 80] width 215 height 383
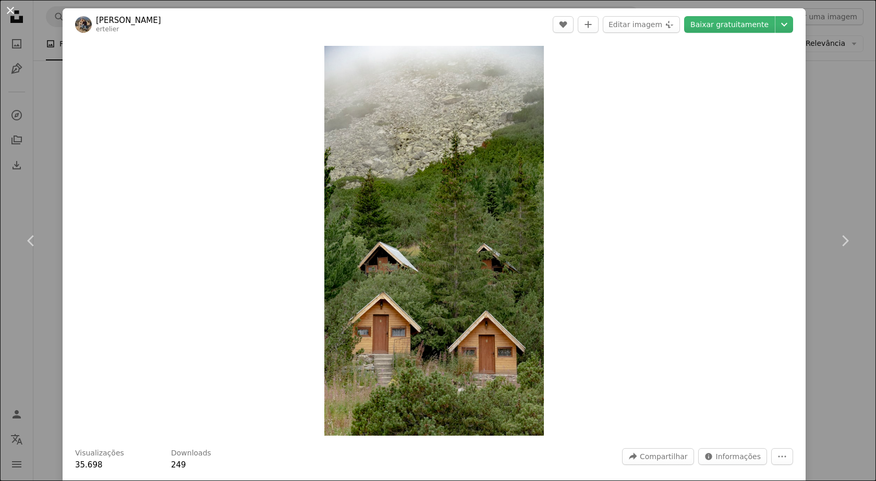
click at [10, 7] on button "An X shape" at bounding box center [10, 10] width 13 height 13
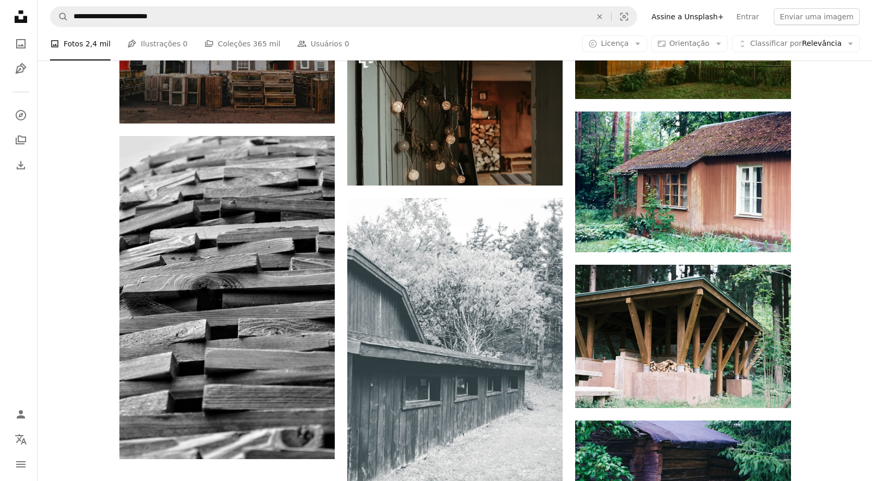
scroll to position [1356, 0]
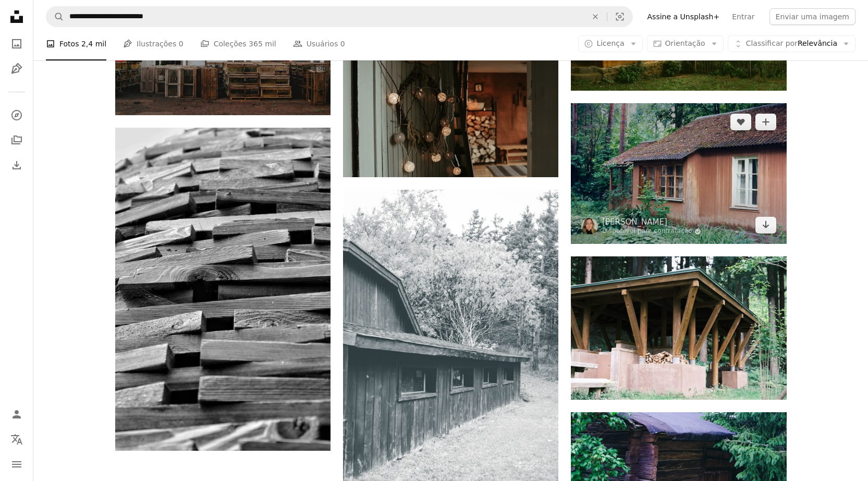
click at [714, 183] on img at bounding box center [678, 173] width 215 height 141
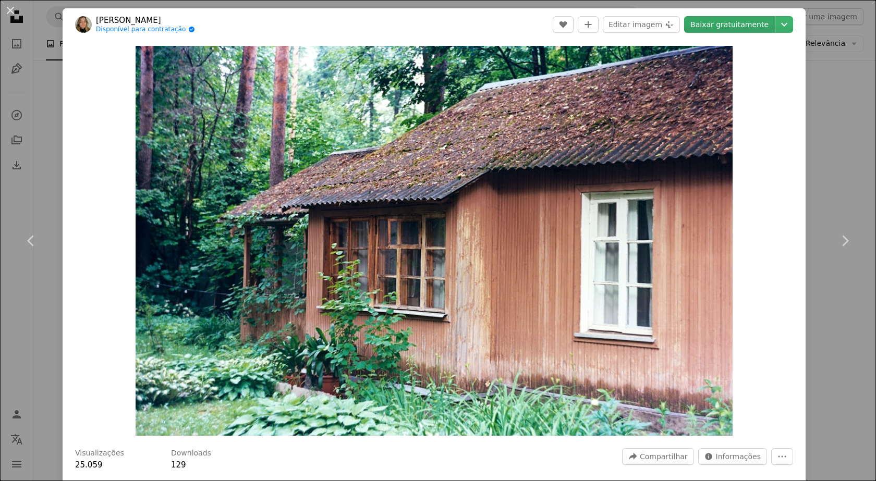
click at [739, 22] on link "Baixar gratuitamente" at bounding box center [729, 24] width 91 height 17
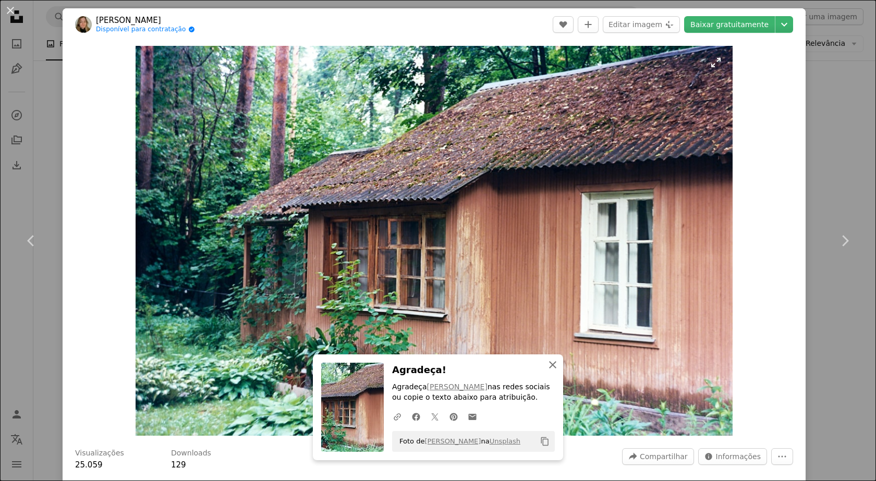
drag, startPoint x: 548, startPoint y: 362, endPoint x: 533, endPoint y: 328, distance: 36.9
click at [548, 361] on icon "An X shape" at bounding box center [553, 365] width 13 height 13
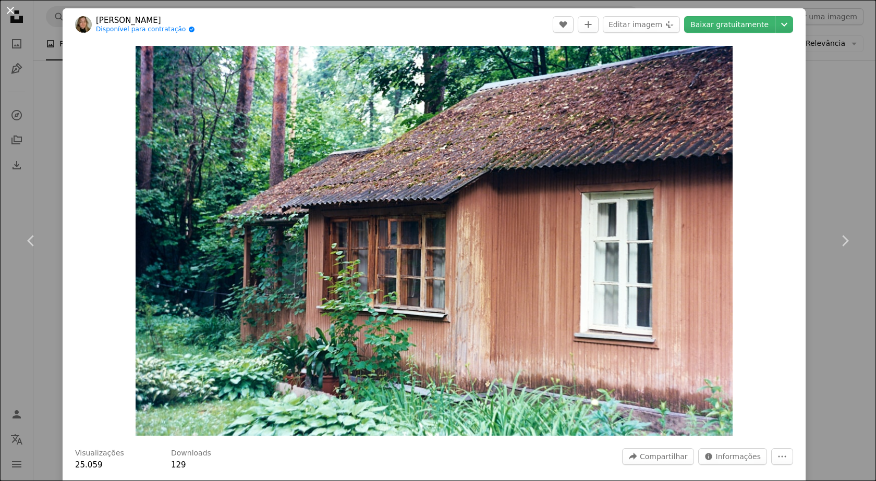
click at [13, 9] on button "An X shape" at bounding box center [10, 10] width 13 height 13
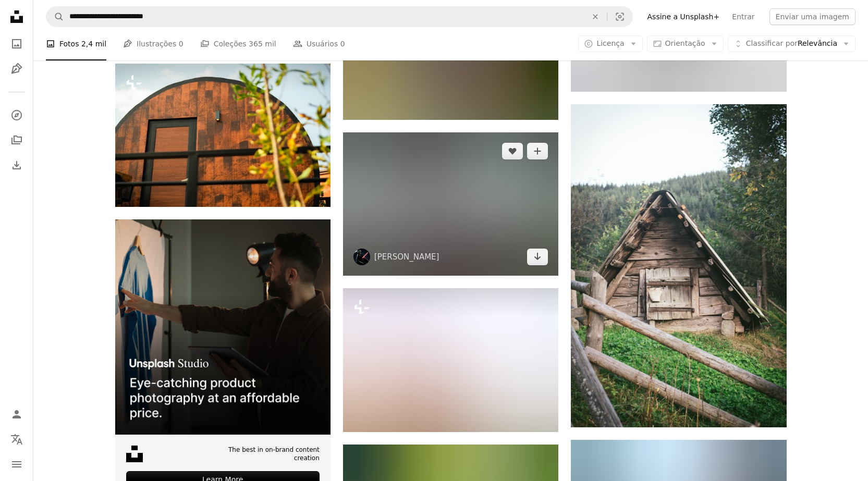
scroll to position [2503, 0]
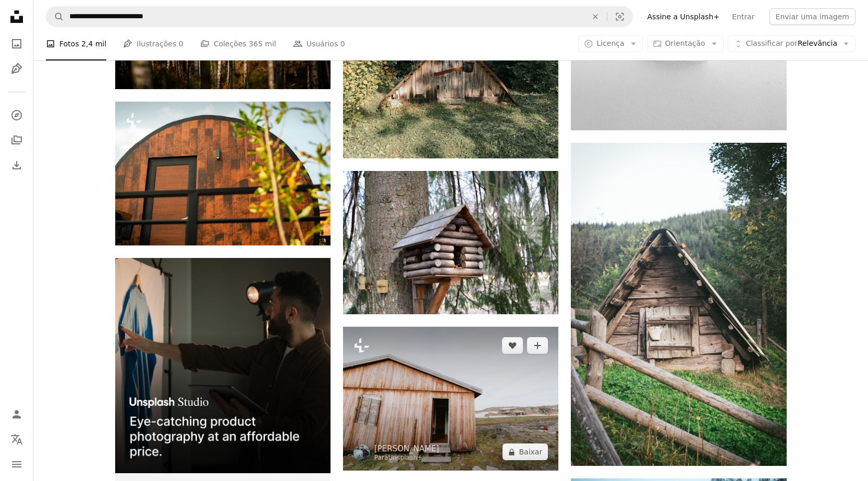
click at [444, 419] on img at bounding box center [450, 399] width 215 height 144
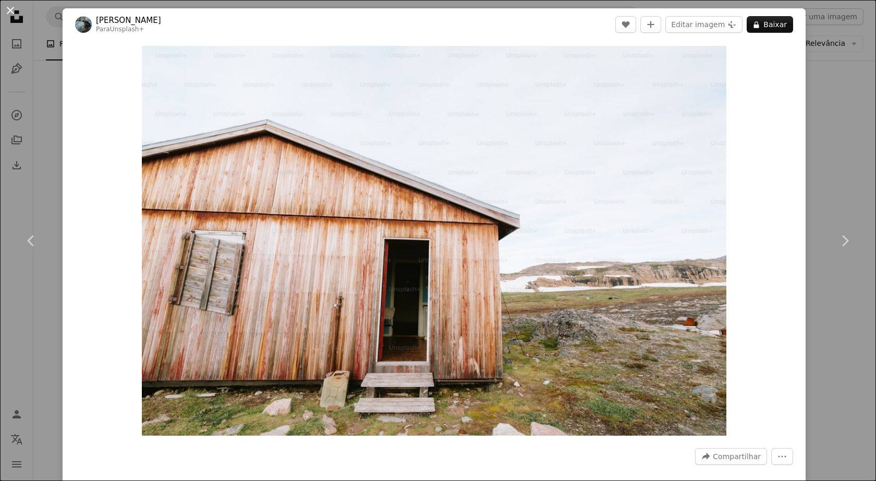
click at [9, 8] on button "An X shape" at bounding box center [10, 10] width 13 height 13
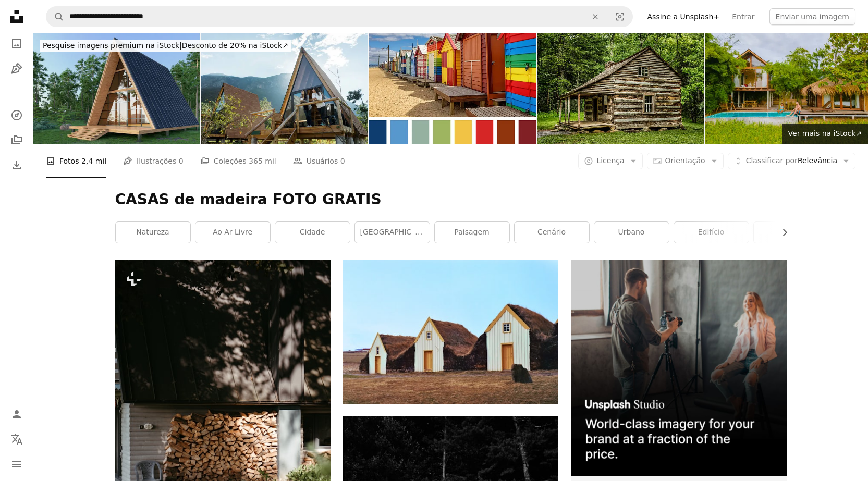
click at [103, 80] on img at bounding box center [116, 88] width 167 height 111
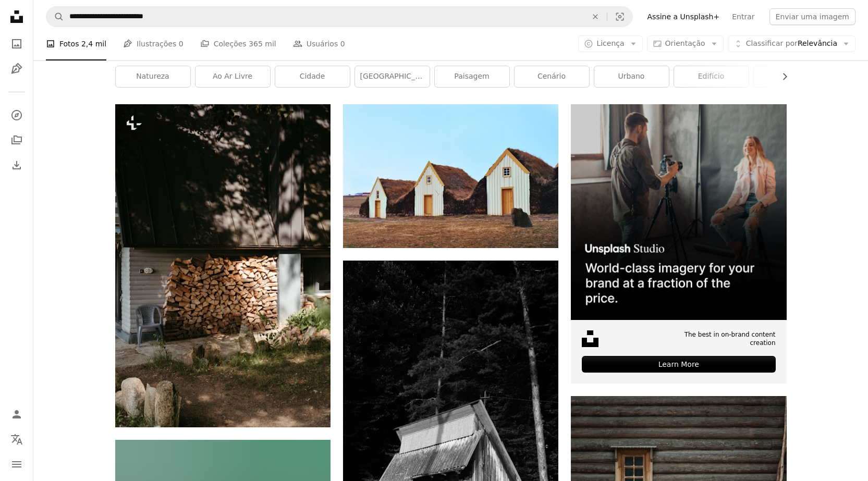
scroll to position [156, 0]
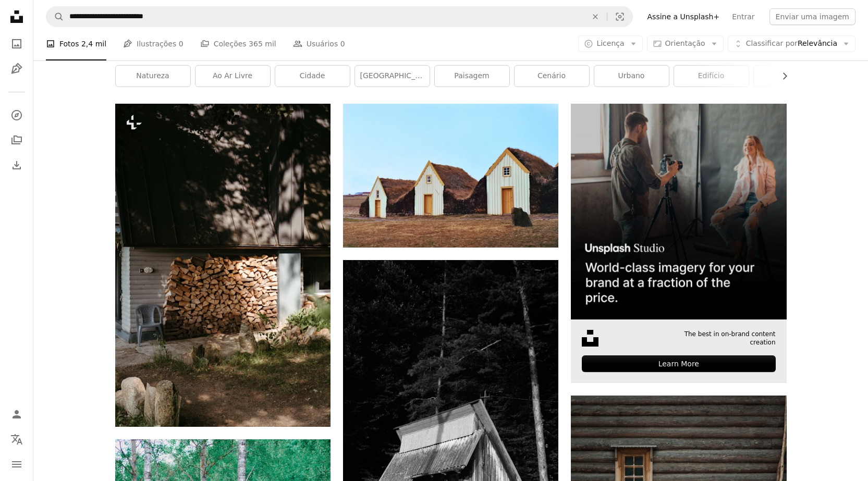
click at [633, 215] on img at bounding box center [678, 211] width 215 height 215
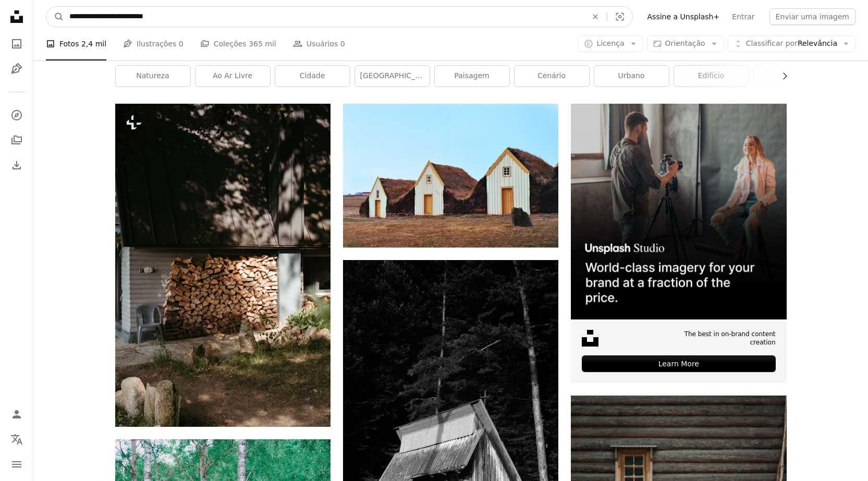
click at [128, 15] on input "**********" at bounding box center [324, 17] width 520 height 20
type input "**********"
click at [561, 16] on input "**********" at bounding box center [324, 17] width 520 height 20
click button "A magnifying glass" at bounding box center [55, 17] width 18 height 20
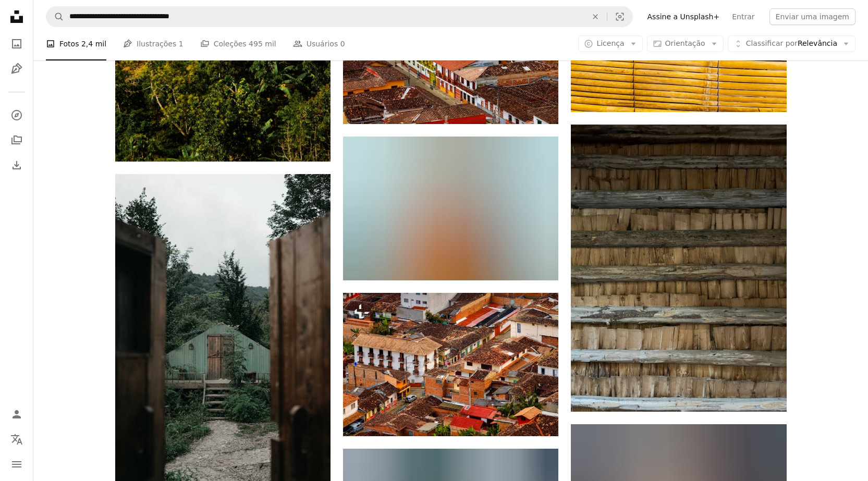
scroll to position [1147, 0]
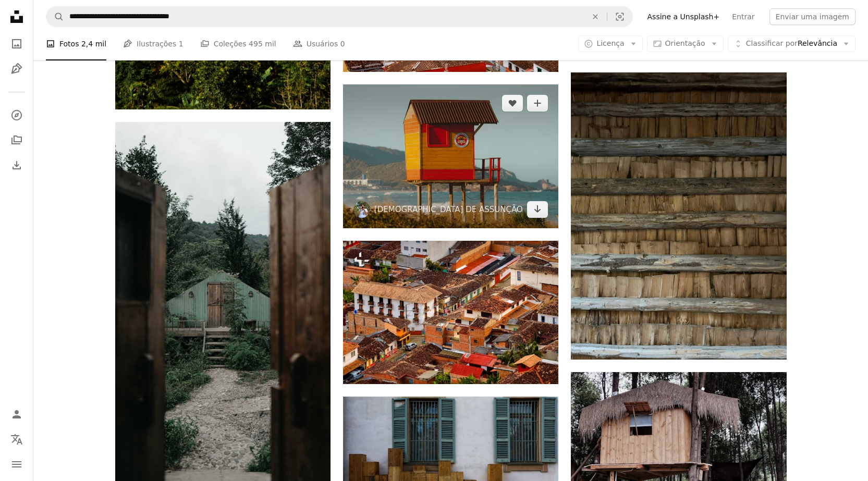
click at [470, 150] on img at bounding box center [450, 155] width 215 height 143
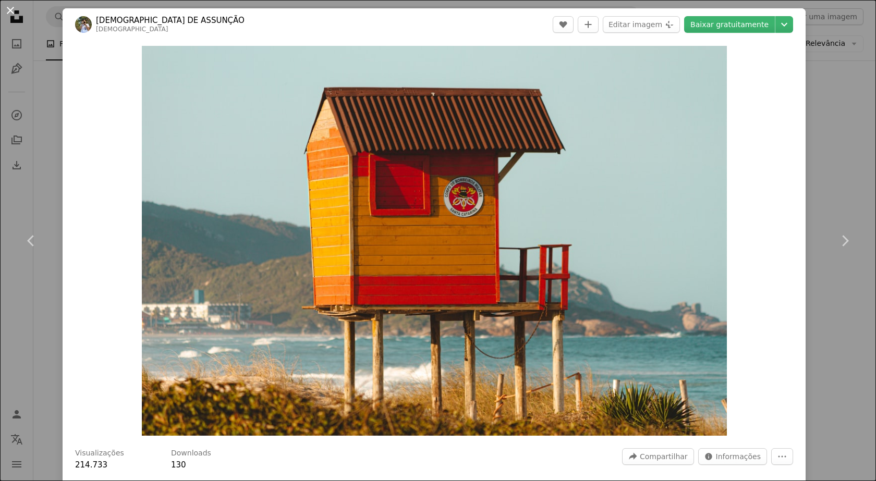
click at [11, 10] on button "An X shape" at bounding box center [10, 10] width 13 height 13
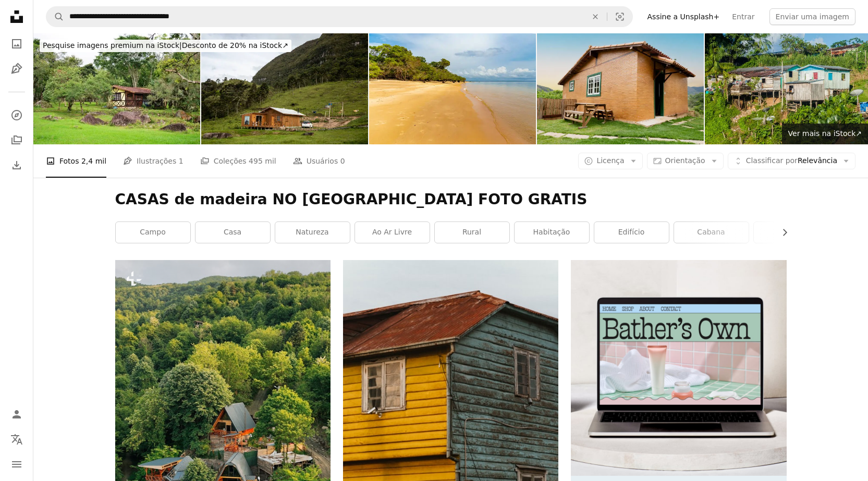
click at [631, 82] on img at bounding box center [620, 88] width 167 height 111
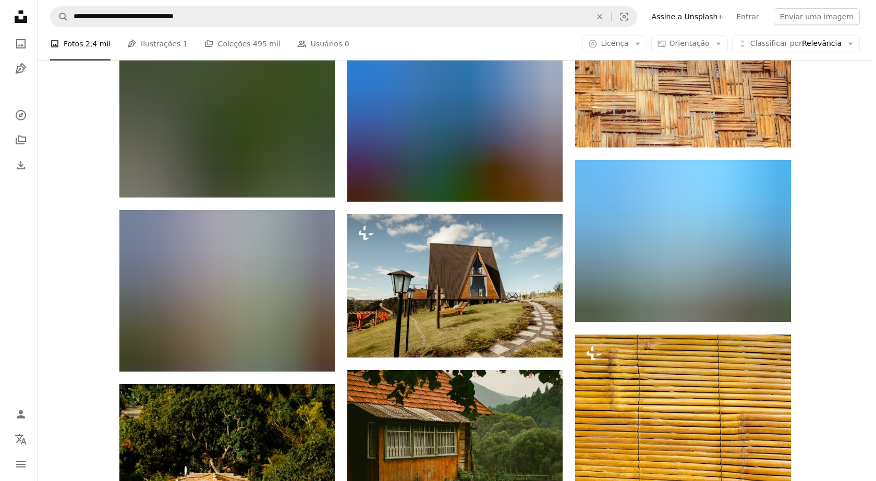
scroll to position [626, 0]
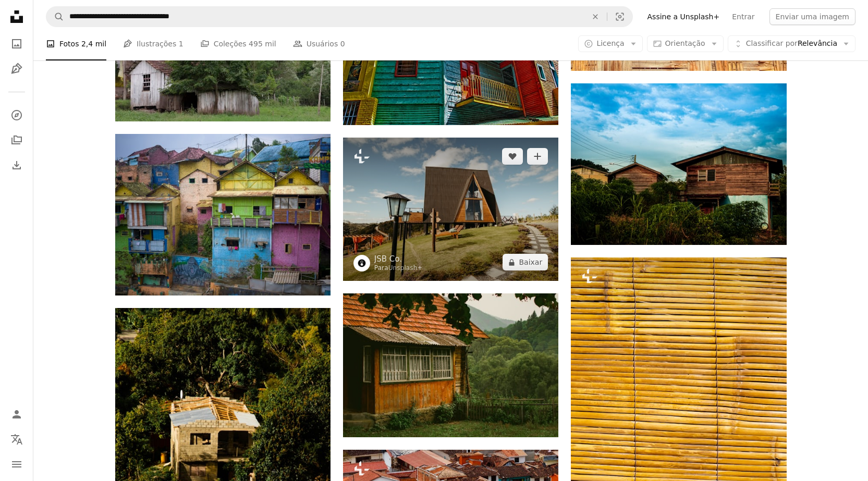
click at [439, 175] on img at bounding box center [450, 209] width 215 height 143
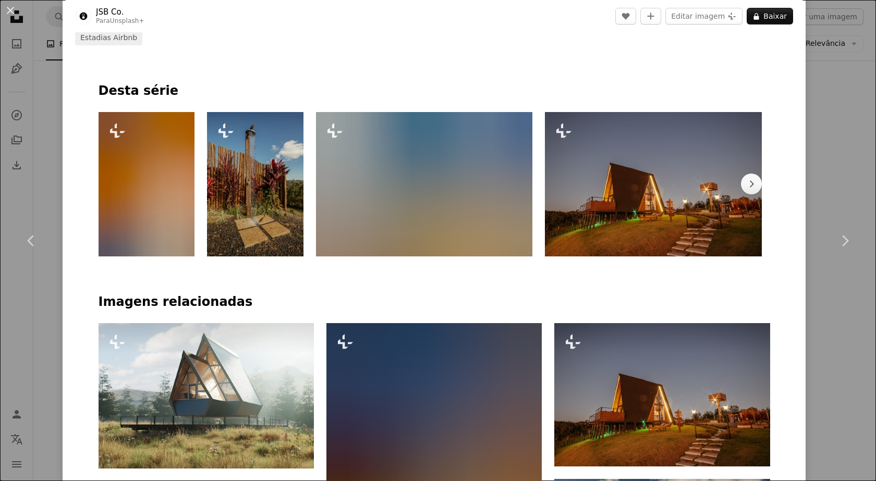
scroll to position [522, 0]
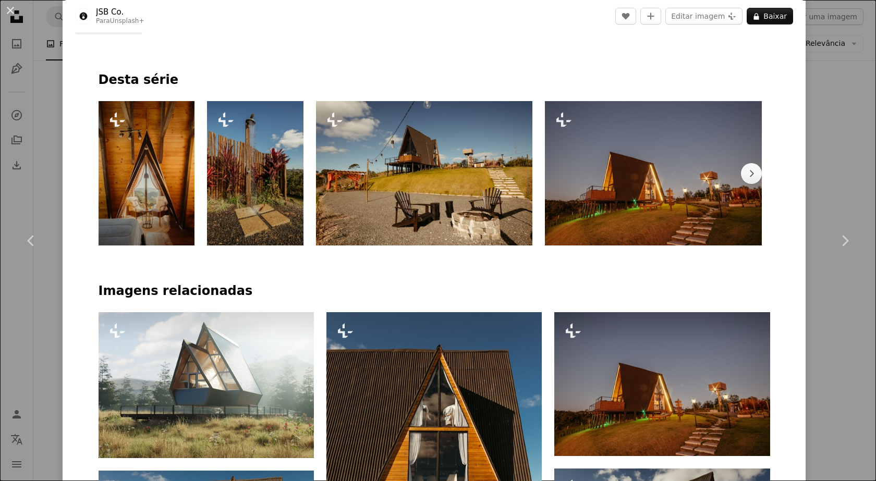
click at [142, 172] on img at bounding box center [147, 173] width 96 height 144
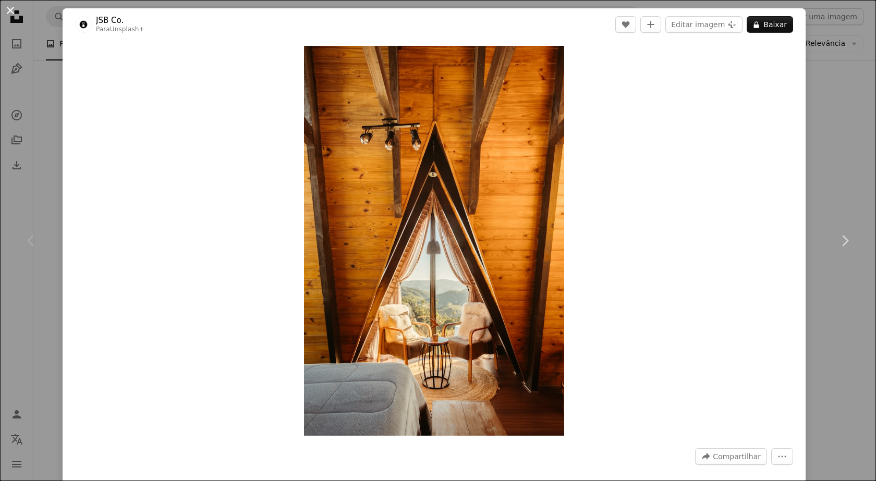
click at [8, 7] on button "An X shape" at bounding box center [10, 10] width 13 height 13
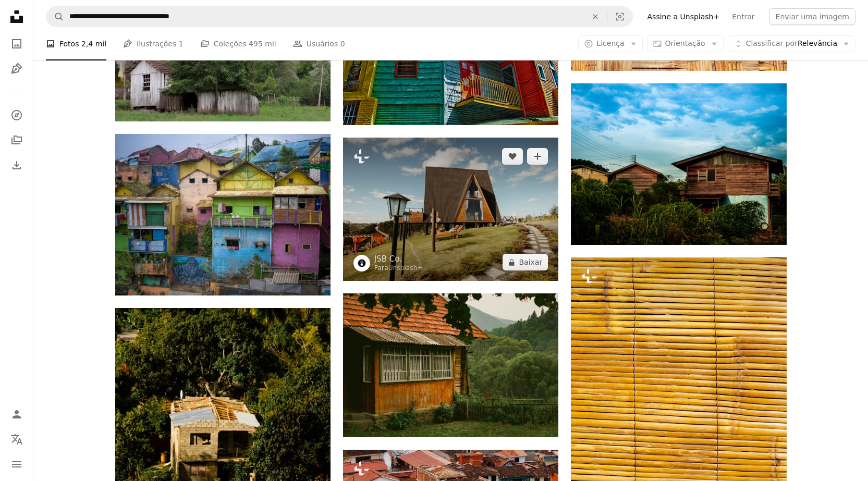
click at [470, 208] on img at bounding box center [450, 209] width 215 height 143
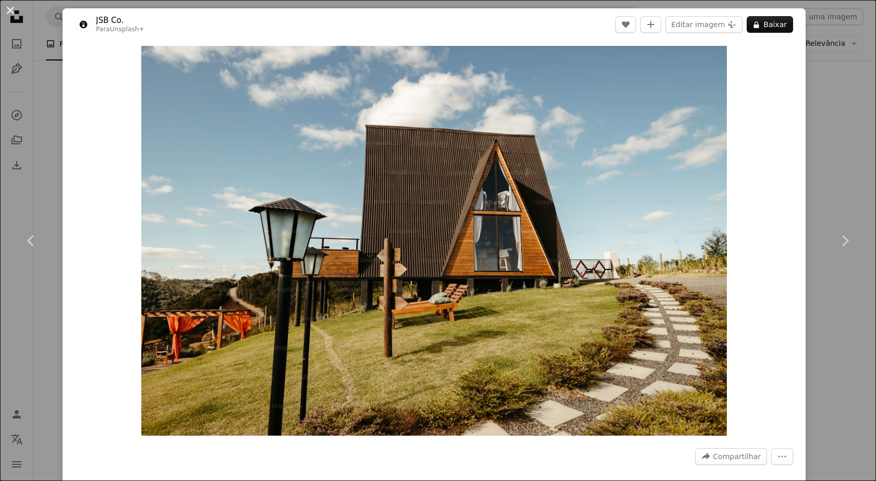
click at [12, 7] on button "An X shape" at bounding box center [10, 10] width 13 height 13
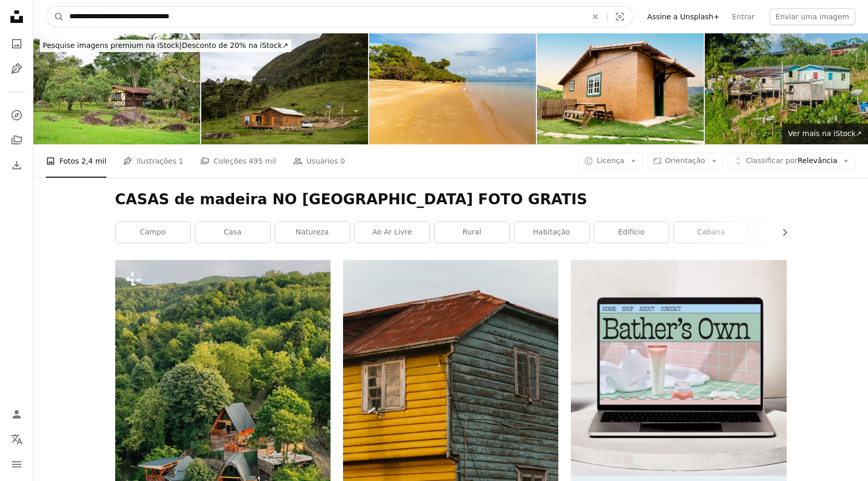
click at [224, 17] on input "**********" at bounding box center [324, 17] width 520 height 20
click at [46, 7] on button "A magnifying glass" at bounding box center [55, 17] width 18 height 20
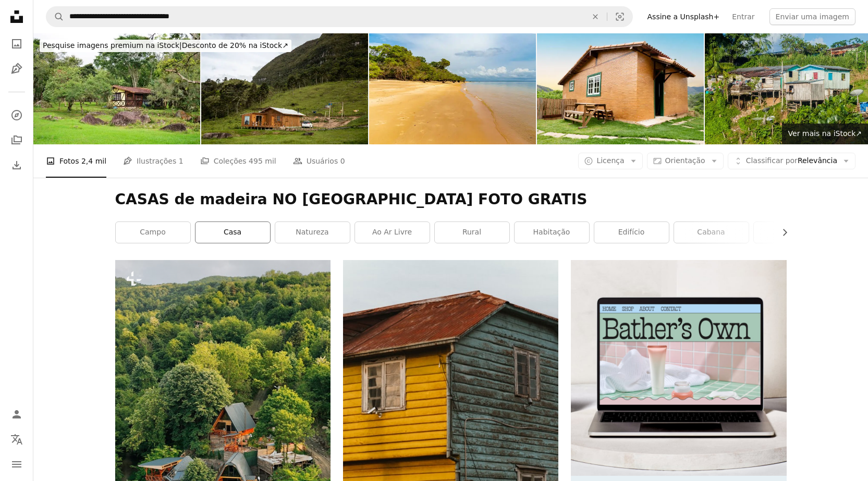
click at [235, 233] on link "casa" at bounding box center [233, 232] width 75 height 21
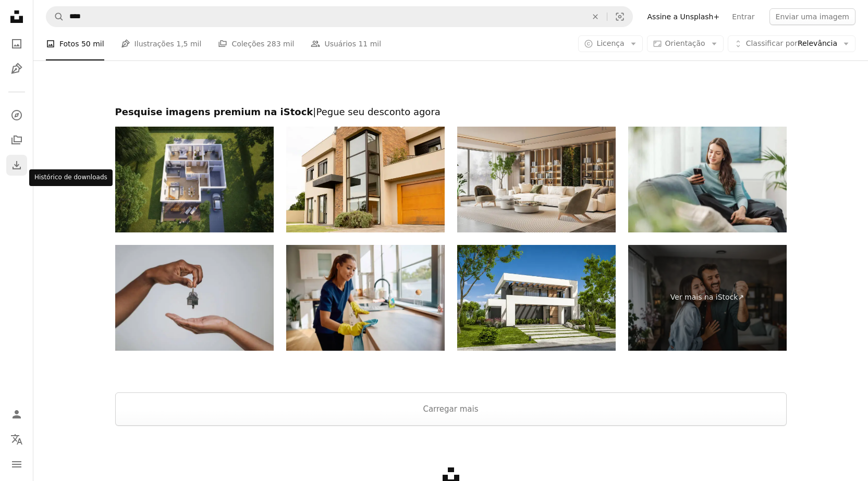
scroll to position [1721, 0]
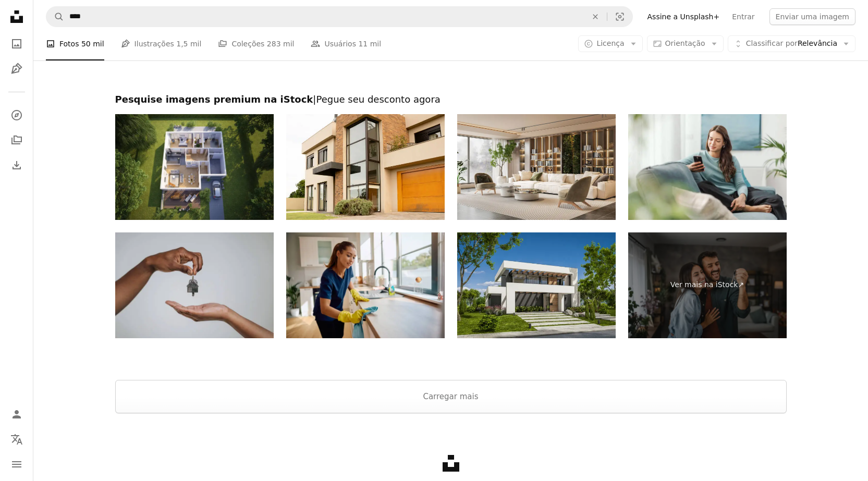
click at [533, 290] on img at bounding box center [536, 286] width 159 height 106
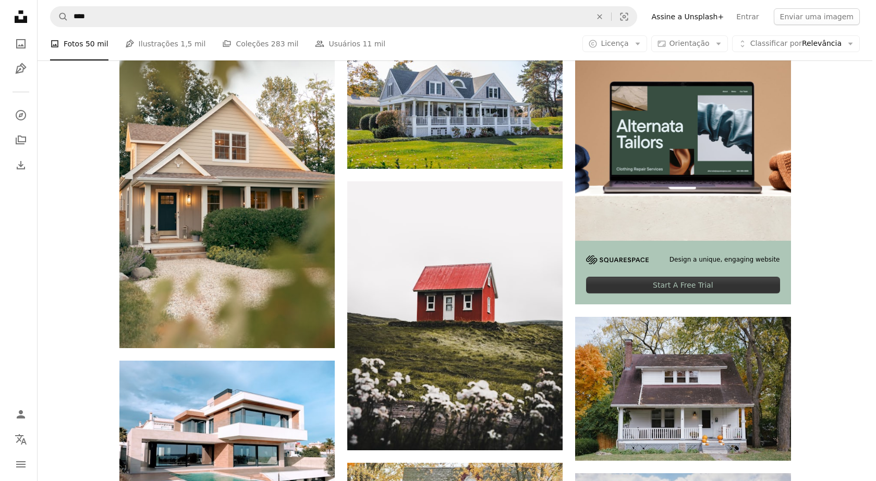
scroll to position [261, 0]
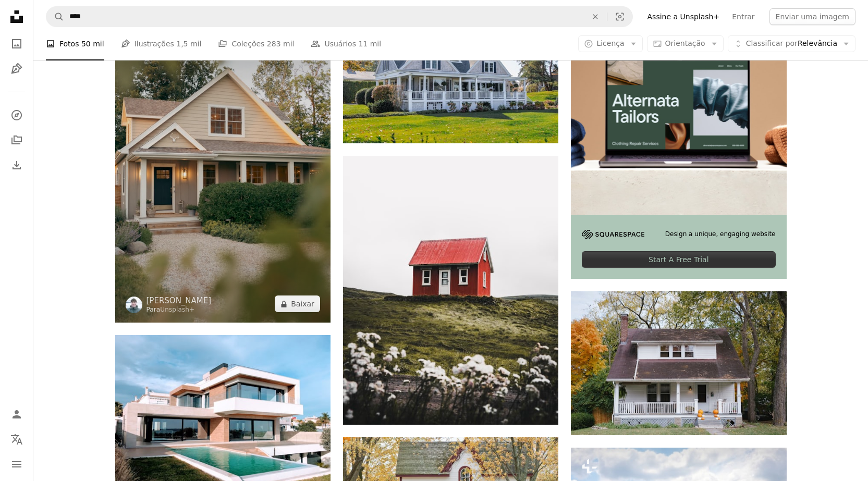
click at [236, 163] on img at bounding box center [222, 160] width 215 height 323
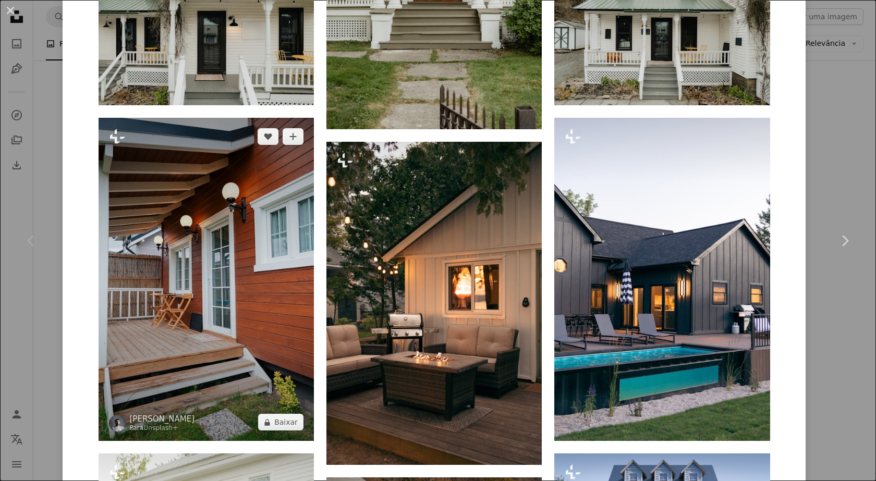
scroll to position [1877, 0]
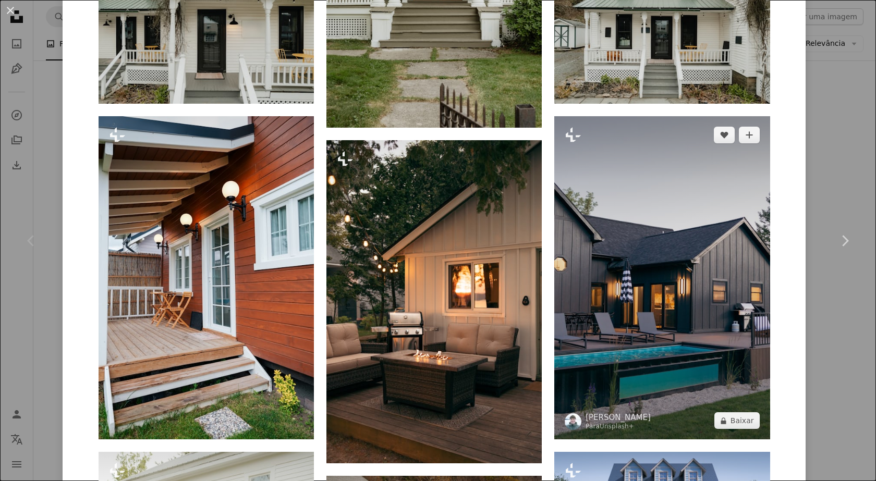
click at [665, 304] on img at bounding box center [661, 277] width 215 height 323
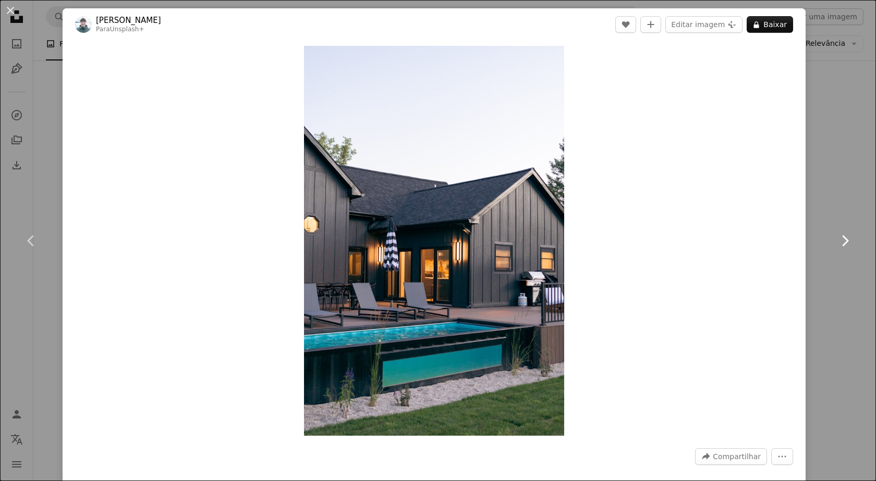
click at [842, 237] on icon at bounding box center [845, 240] width 7 height 11
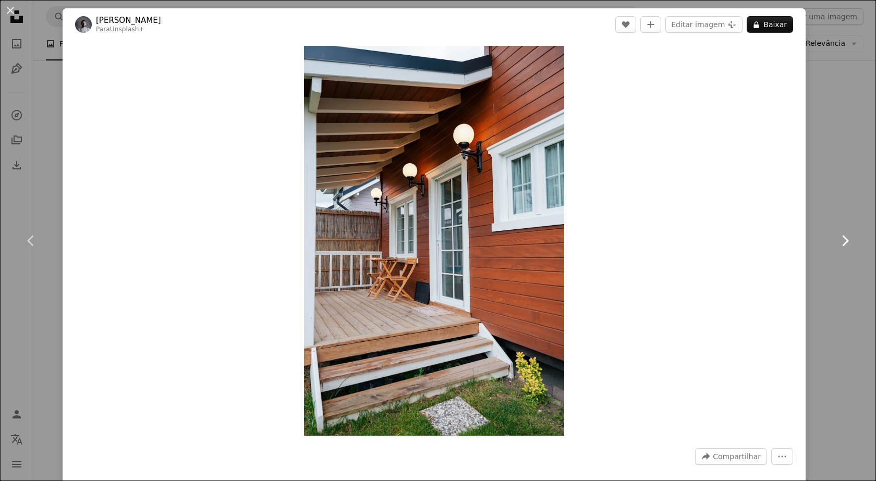
click at [842, 237] on icon at bounding box center [845, 240] width 7 height 11
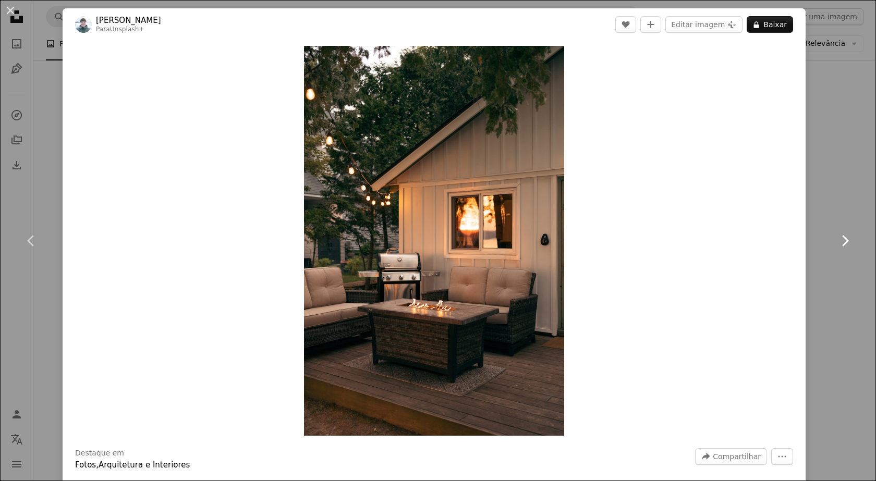
click at [842, 237] on icon at bounding box center [845, 240] width 7 height 11
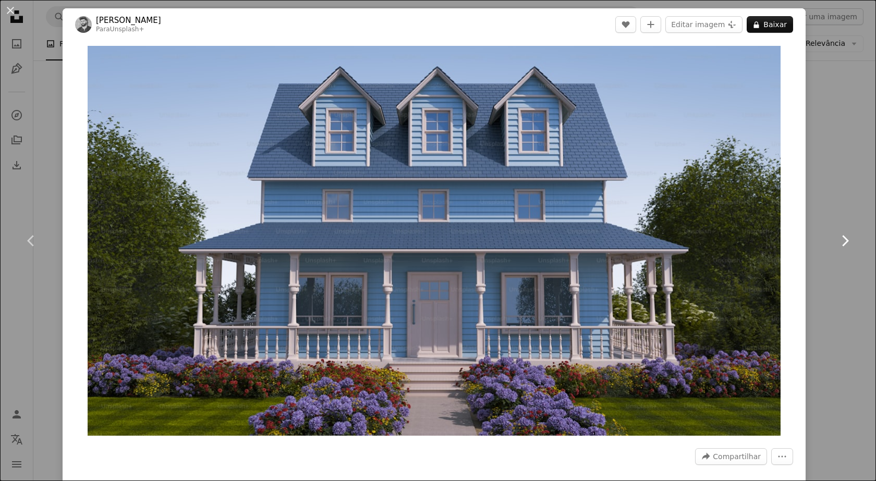
click at [842, 237] on icon at bounding box center [845, 240] width 7 height 11
